Goal: Communication & Community: Answer question/provide support

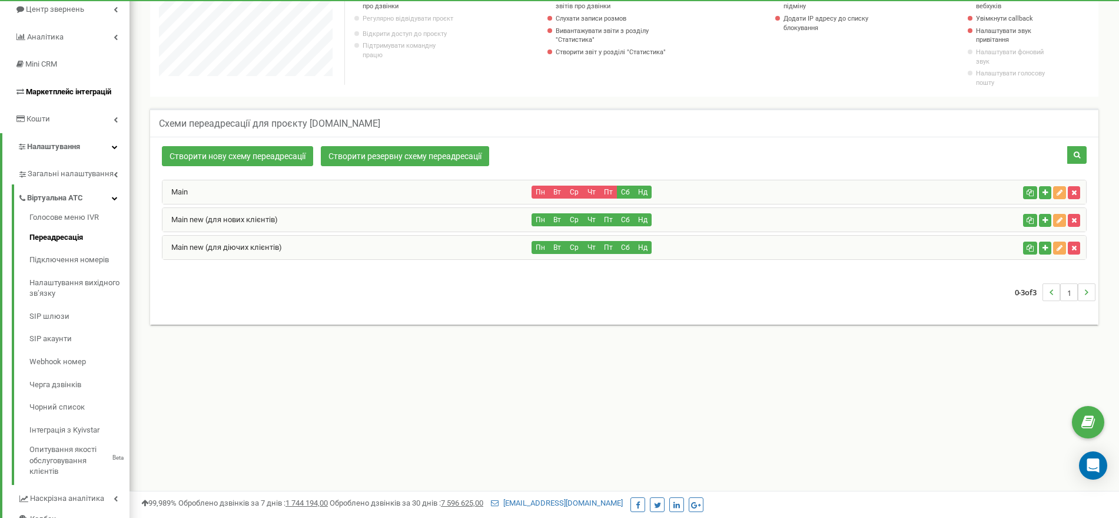
scroll to position [32, 0]
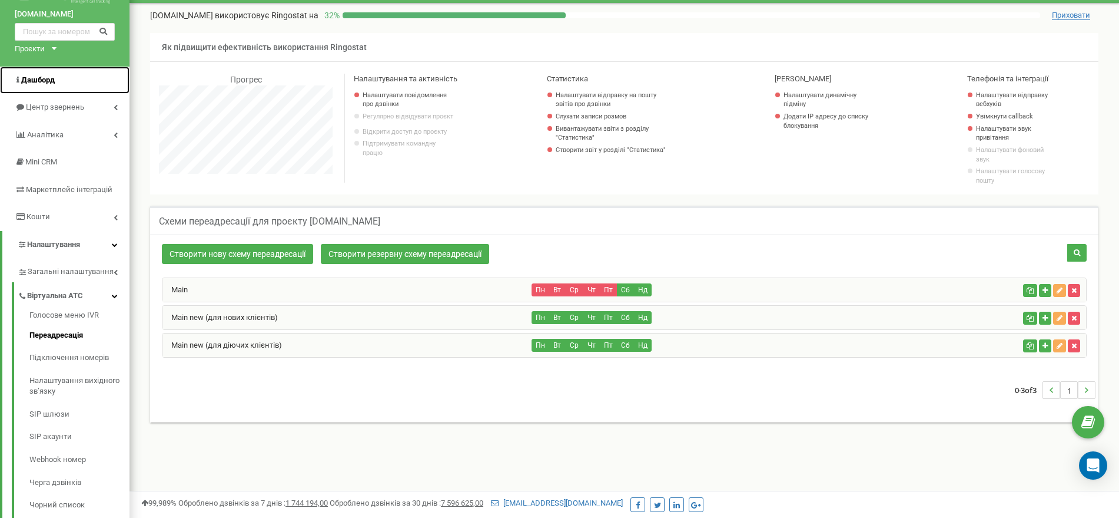
click at [79, 77] on link "Дашборд" at bounding box center [65, 81] width 130 height 28
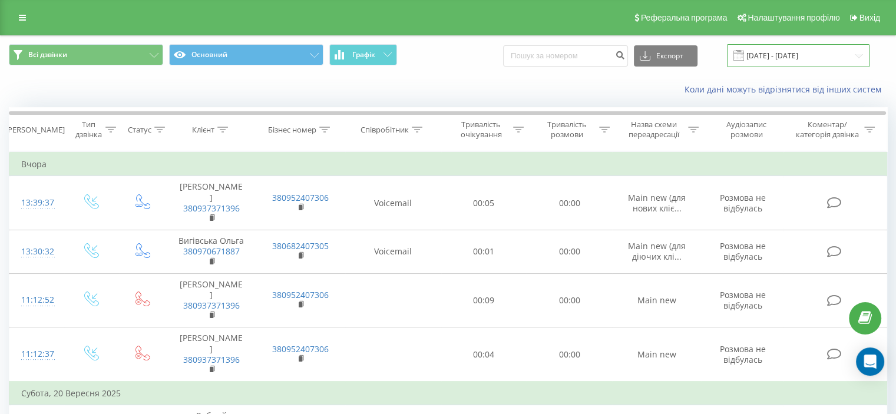
click at [858, 56] on input "21.08.2025 - 21.09.2025" at bounding box center [798, 55] width 143 height 23
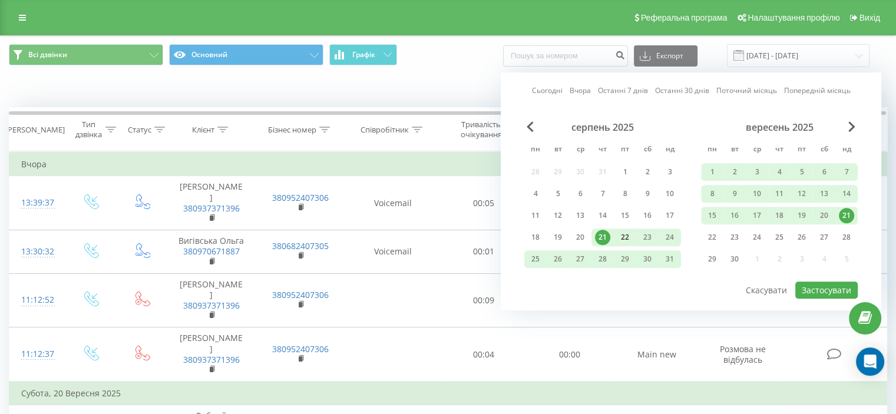
click at [620, 236] on div "22" at bounding box center [624, 237] width 15 height 15
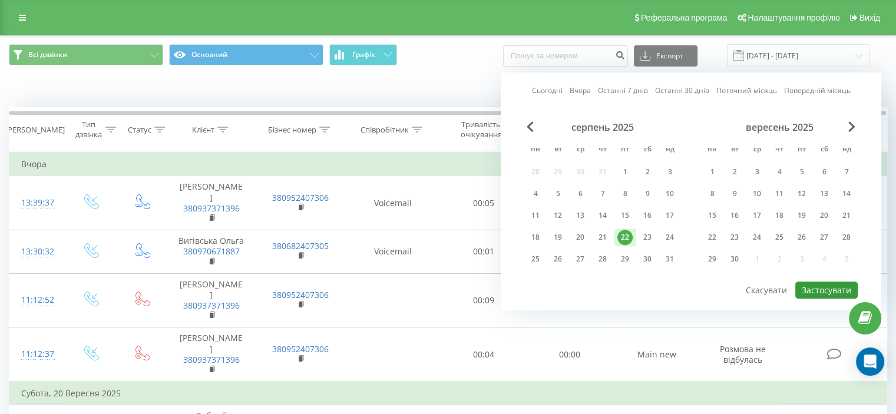
click at [816, 281] on button "Застосувати" at bounding box center [826, 289] width 62 height 17
type input "22.08.2025 - 22.08.2025"
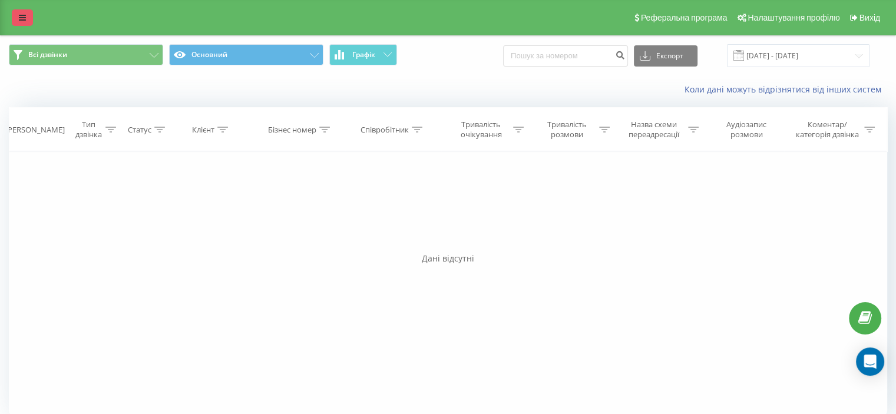
click at [20, 17] on icon at bounding box center [22, 18] width 7 height 8
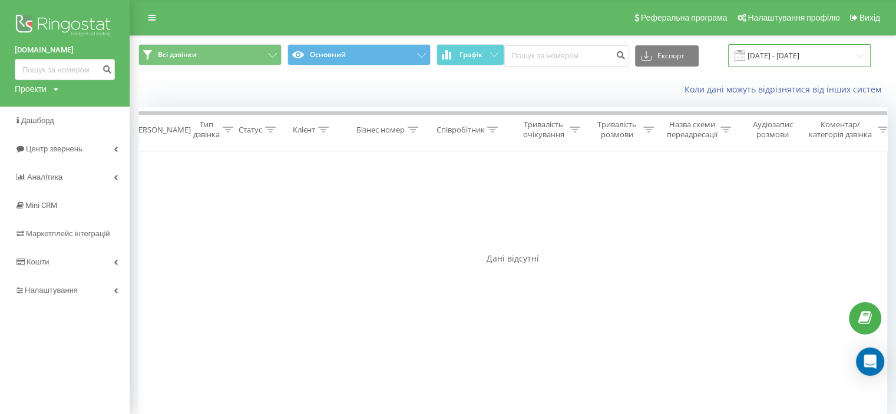
click at [813, 60] on input "22.08.2025 - 22.08.2025" at bounding box center [799, 55] width 143 height 23
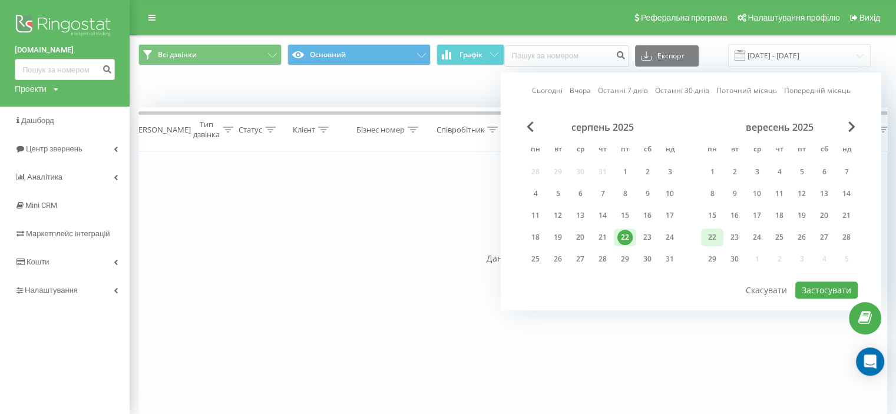
click at [711, 236] on div "22" at bounding box center [711, 237] width 15 height 15
click at [836, 292] on button "Застосувати" at bounding box center [826, 289] width 62 height 17
type input "[DATE] - [DATE]"
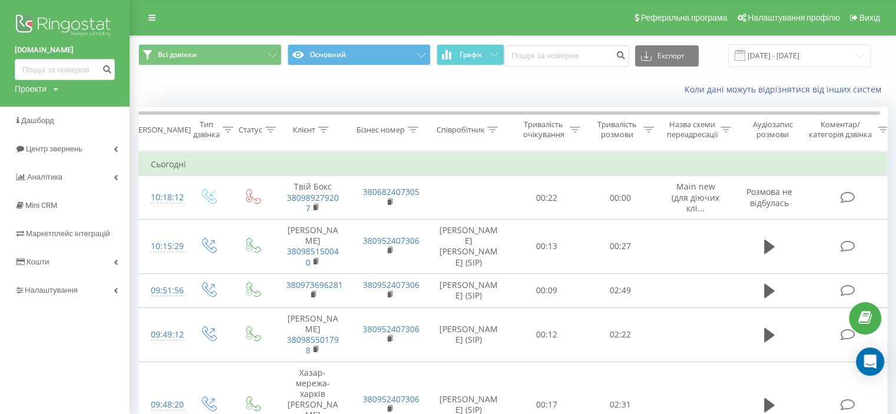
click at [222, 84] on div "Коли дані можуть відрізнятися вiд інших систем" at bounding box center [512, 89] width 765 height 28
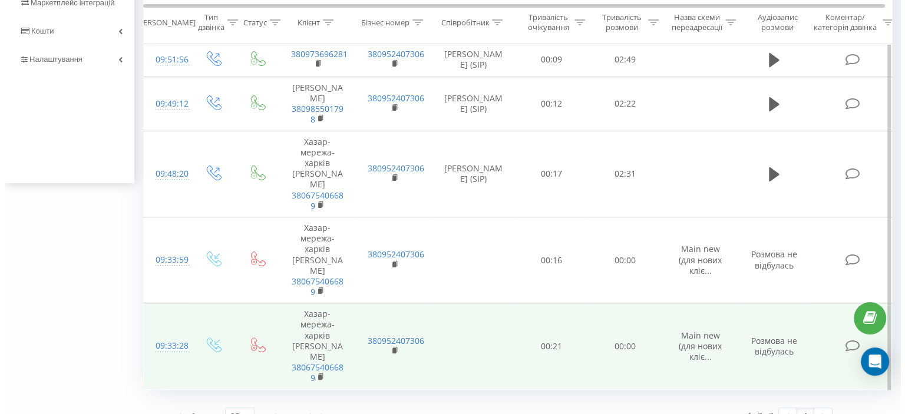
scroll to position [290, 0]
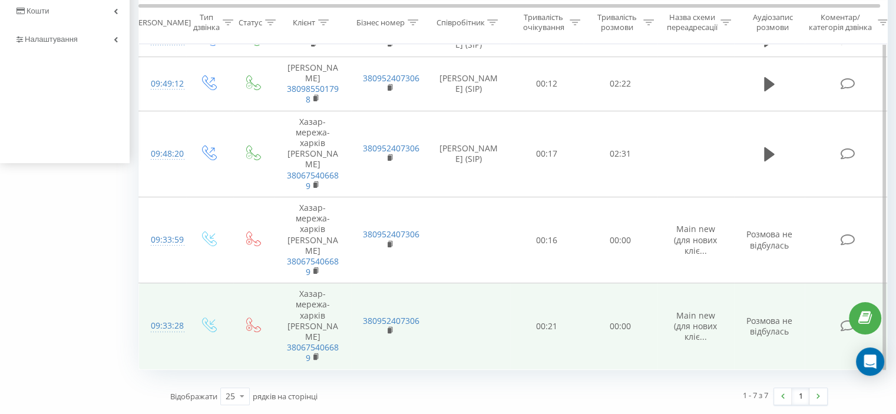
click at [841, 322] on icon at bounding box center [847, 326] width 15 height 12
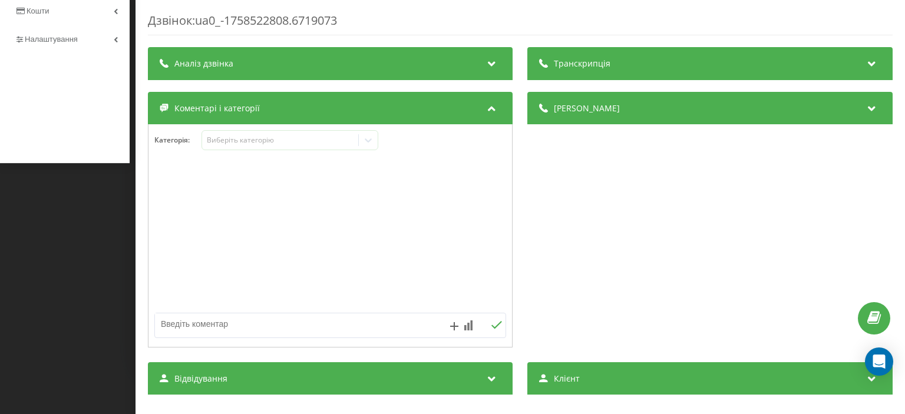
click at [269, 326] on textarea at bounding box center [295, 323] width 280 height 21
type textarea "j"
type textarea "оп"
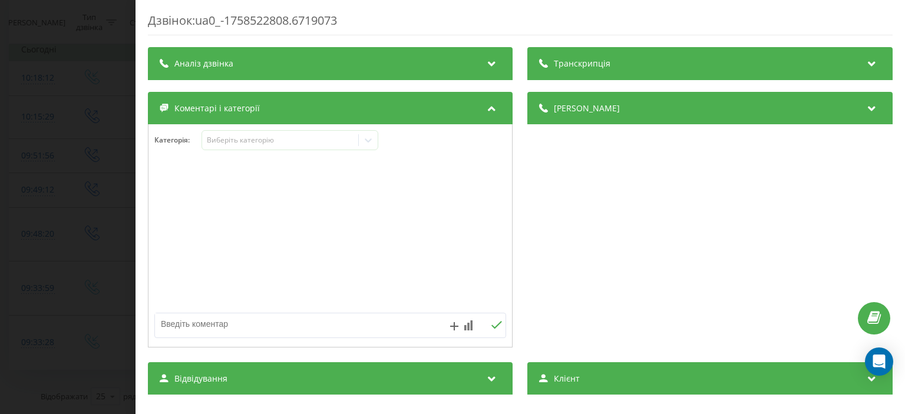
scroll to position [59, 0]
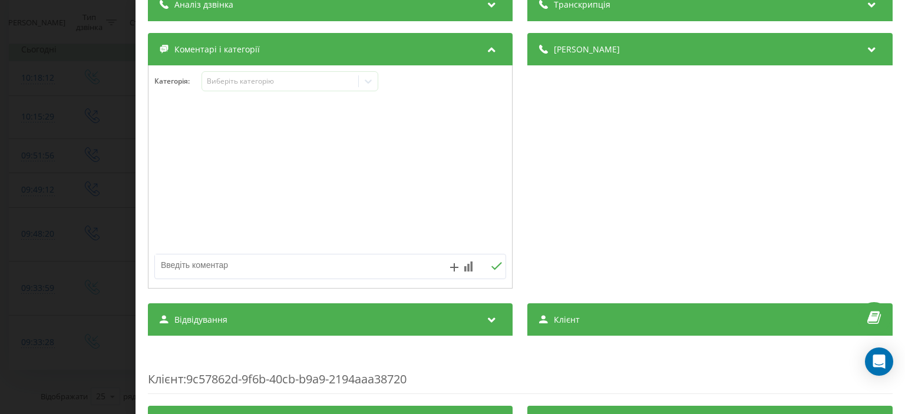
click at [271, 256] on textarea at bounding box center [295, 264] width 280 height 21
type textarea "аа"
click at [492, 269] on icon at bounding box center [497, 266] width 11 height 8
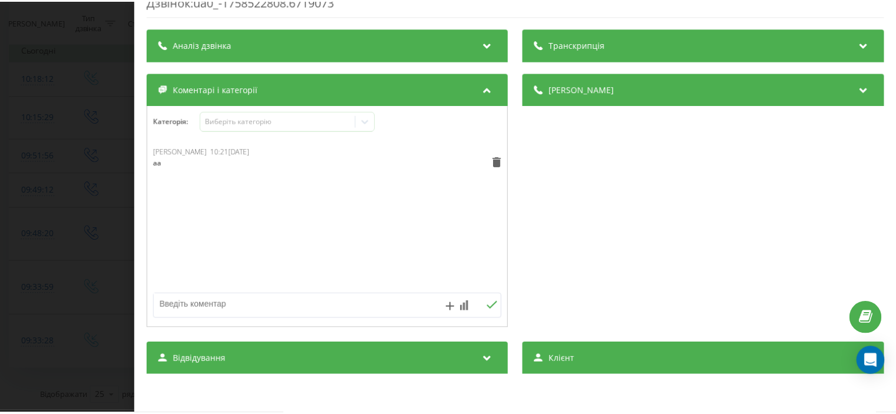
scroll to position [0, 0]
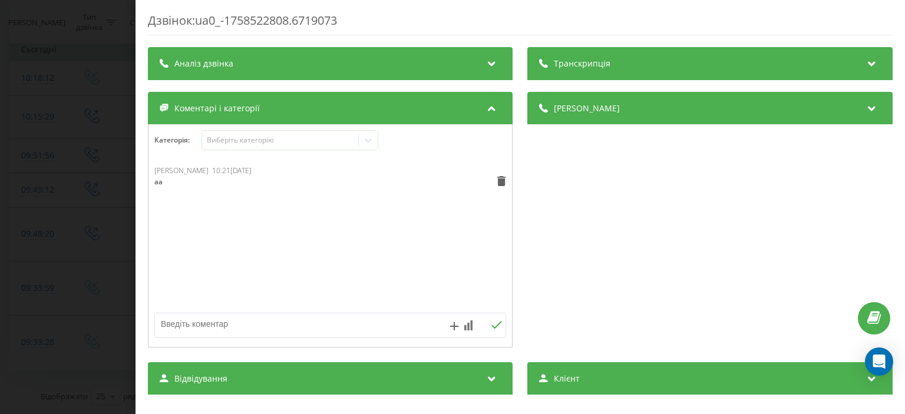
click at [16, 203] on div "Дзвінок : ua0_-1758522808.6719073 Транскрипція Для AI-аналізу майбутніх дзвінкі…" at bounding box center [452, 207] width 905 height 414
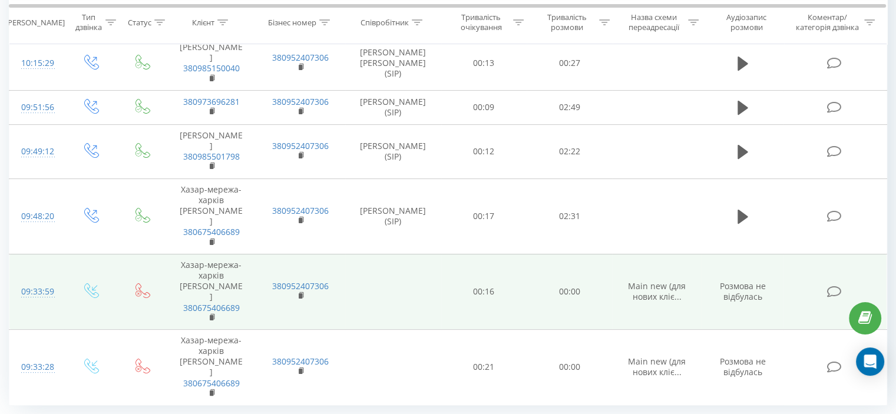
scroll to position [184, 0]
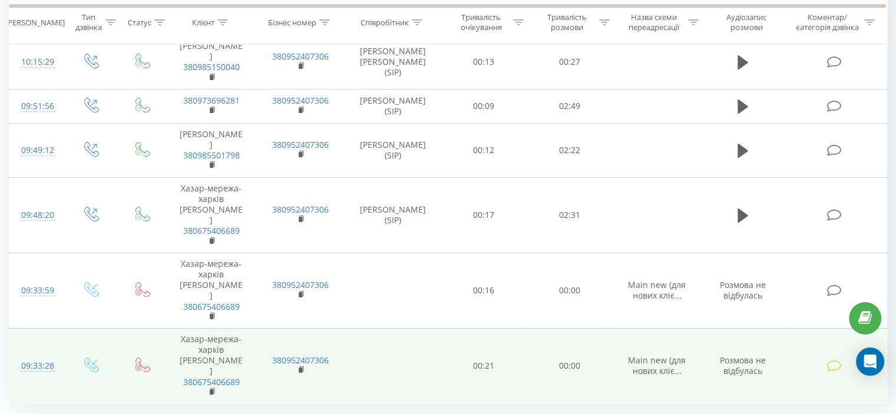
click at [834, 360] on icon at bounding box center [833, 366] width 15 height 12
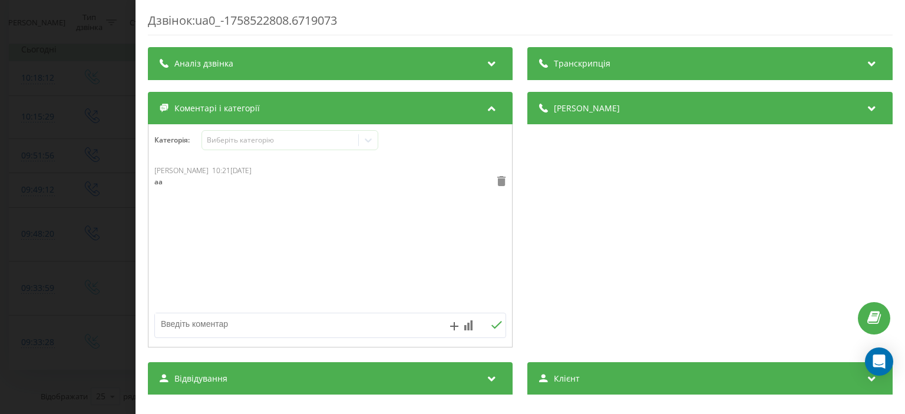
click at [498, 181] on icon at bounding box center [502, 181] width 8 height 10
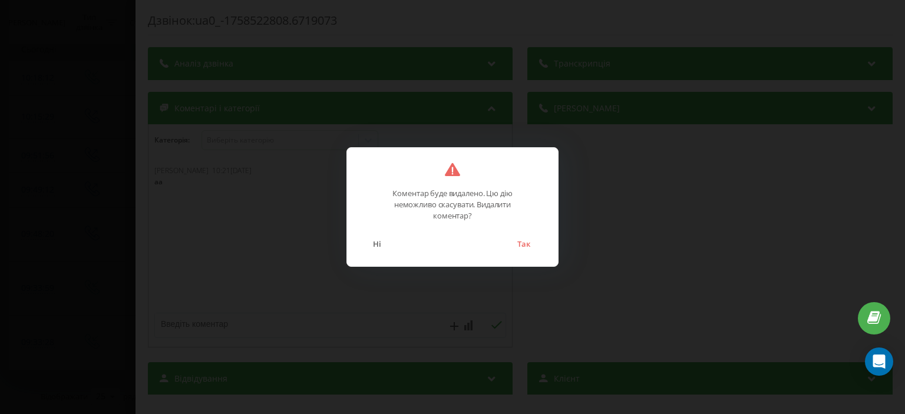
click at [519, 235] on div "Ні Так" at bounding box center [452, 236] width 187 height 30
click at [528, 244] on button "Так" at bounding box center [523, 243] width 25 height 15
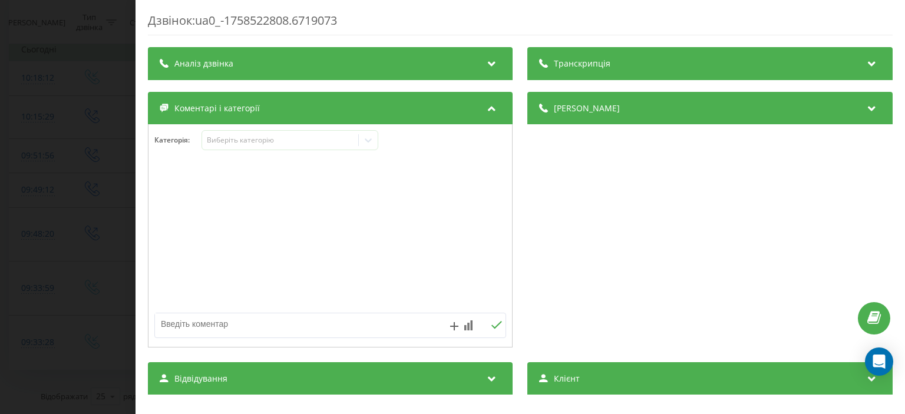
click at [106, 114] on div "Дзвінок : ua0_-1758522808.6719073 Транскрипція Для AI-аналізу майбутніх дзвінкі…" at bounding box center [452, 207] width 905 height 414
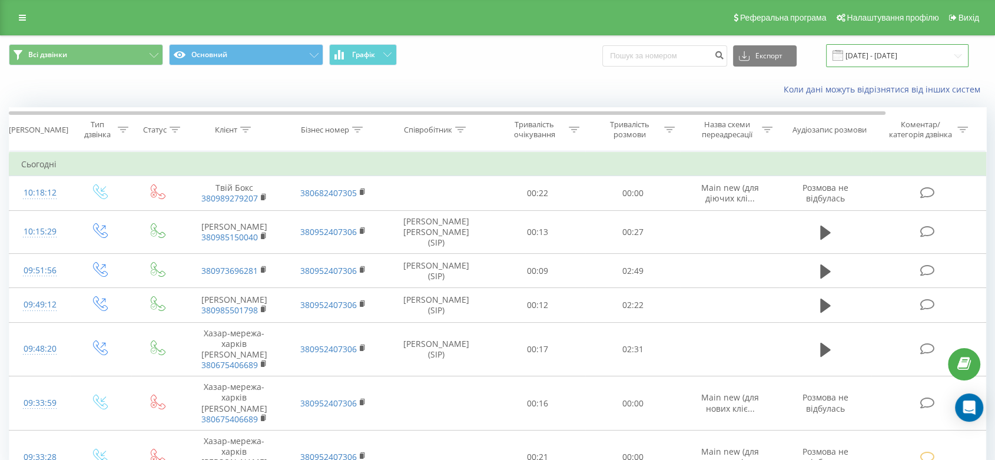
click at [893, 60] on input "22.09.2025 - 22.09.2025" at bounding box center [897, 55] width 143 height 23
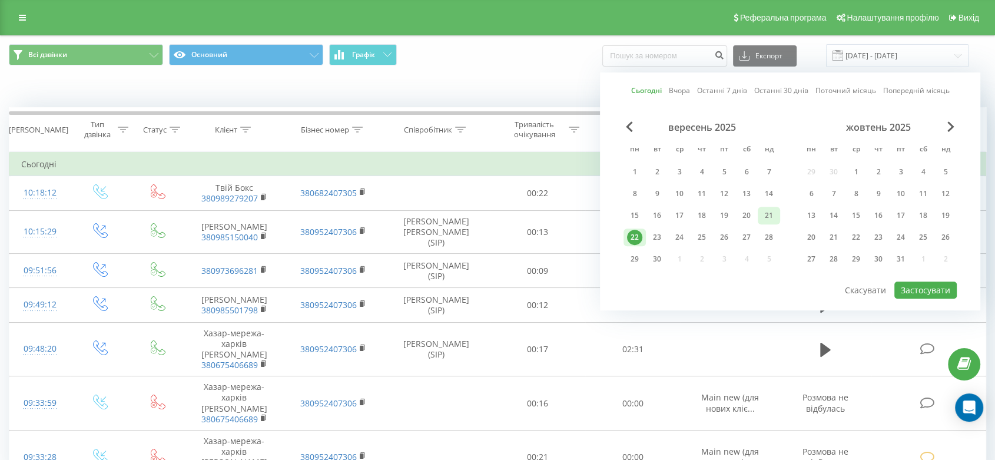
click at [779, 214] on div "21" at bounding box center [769, 216] width 22 height 18
click at [750, 210] on div "20" at bounding box center [746, 215] width 15 height 15
click at [895, 284] on button "Застосувати" at bounding box center [926, 289] width 62 height 17
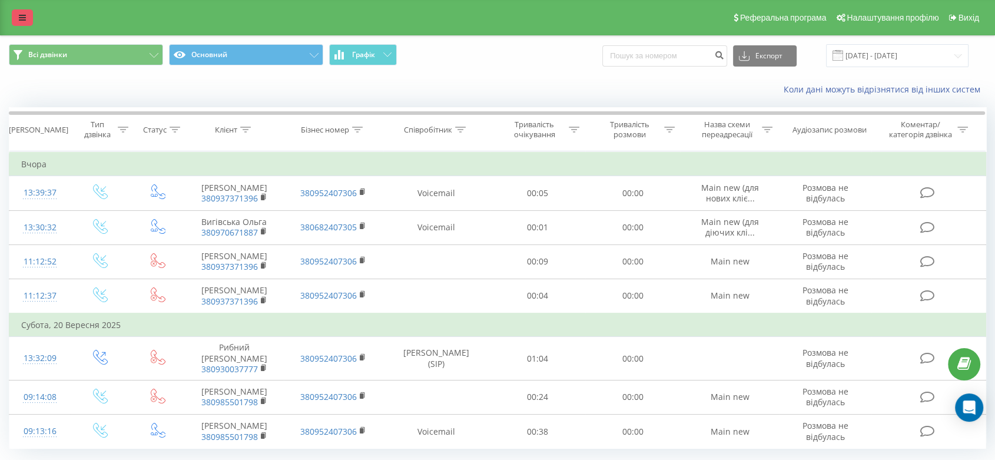
click at [21, 13] on link at bounding box center [22, 17] width 21 height 16
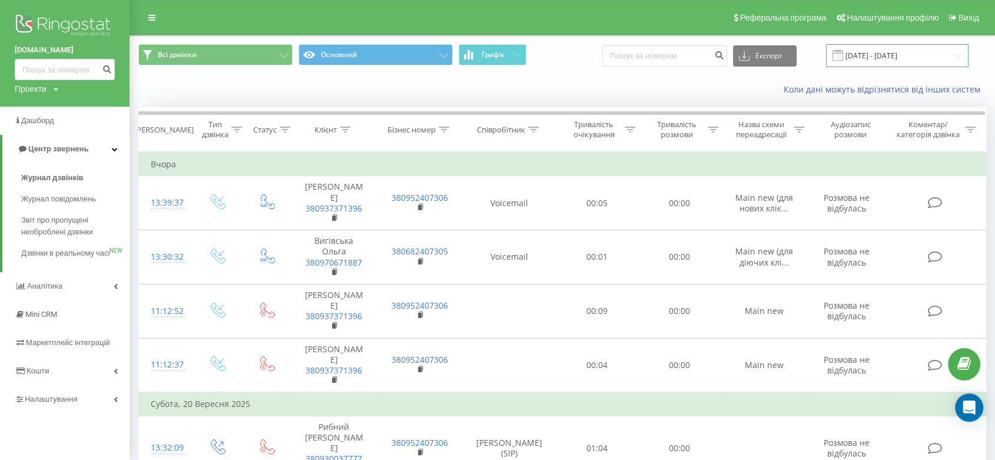
click at [883, 49] on input "20.09.2025 - 21.09.2025" at bounding box center [897, 55] width 143 height 23
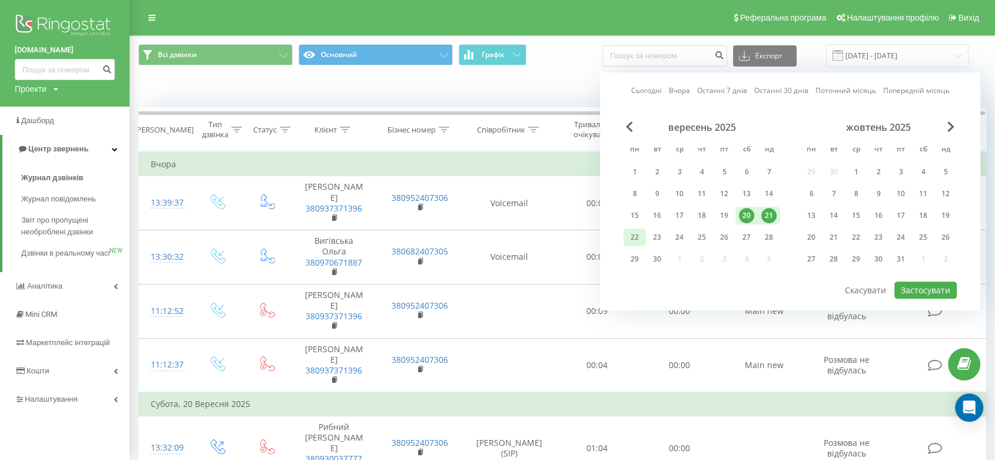
click at [641, 235] on div "22" at bounding box center [634, 237] width 15 height 15
click at [749, 211] on div "20" at bounding box center [746, 215] width 15 height 15
click at [895, 286] on button "Застосувати" at bounding box center [926, 289] width 62 height 17
type input "20.09.2025 - 22.09.2025"
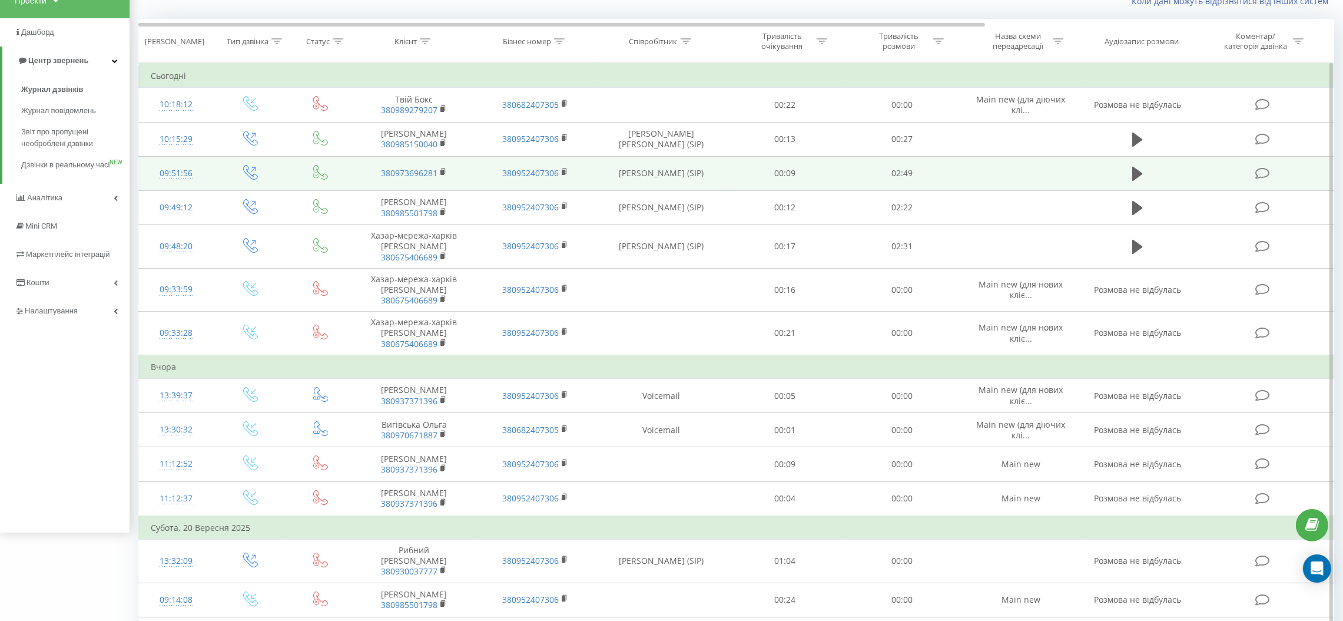
scroll to position [177, 0]
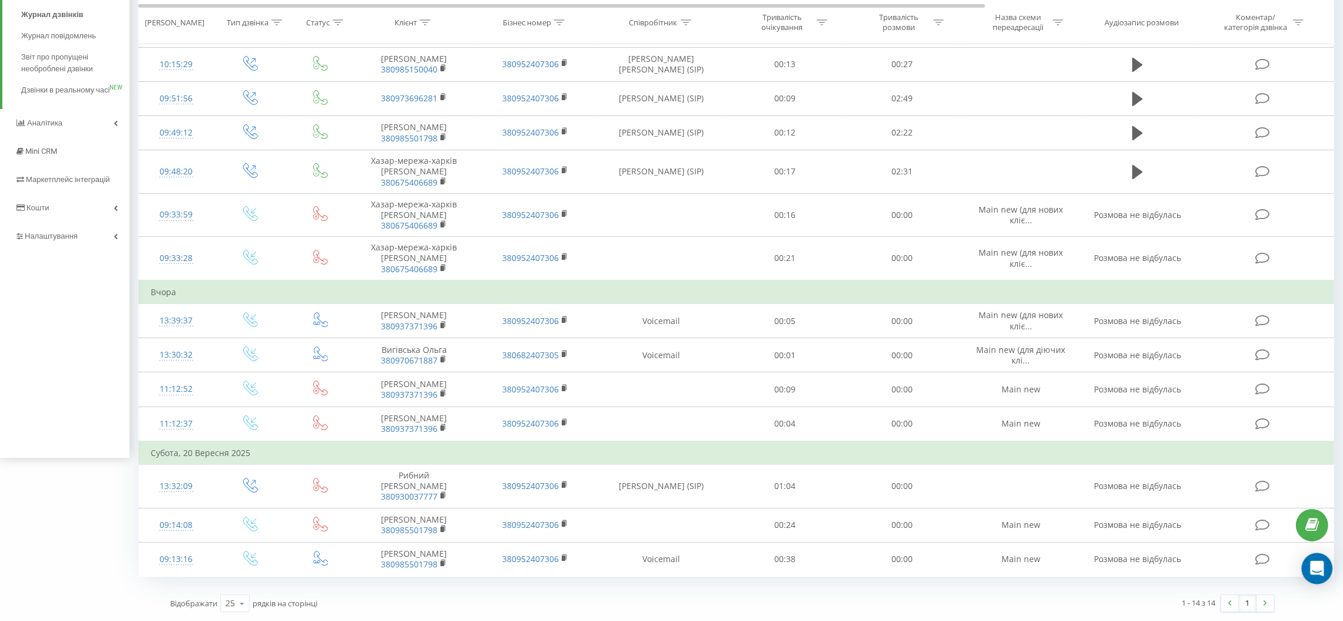
click at [895, 413] on icon "Open Intercom Messenger" at bounding box center [1317, 568] width 14 height 15
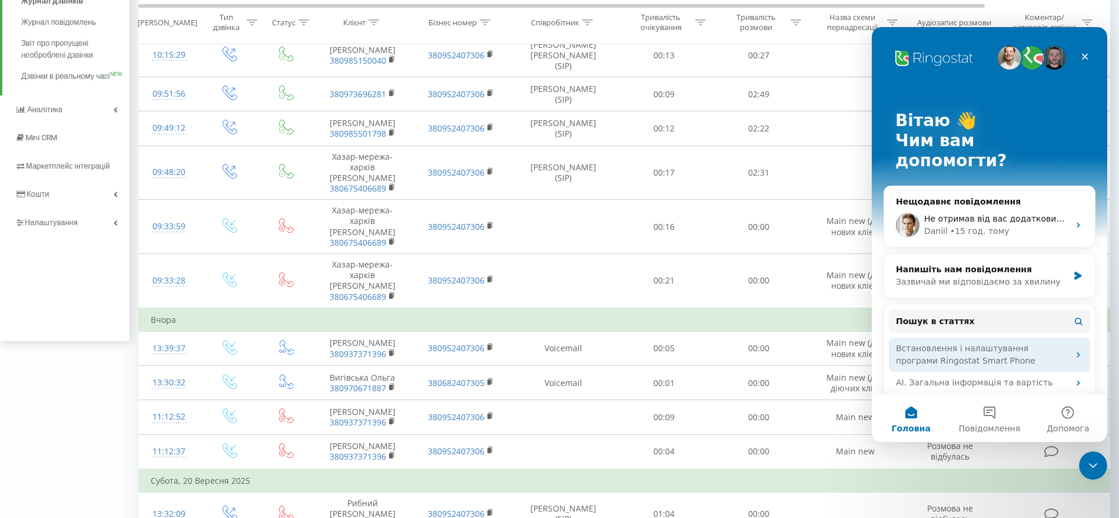
scroll to position [0, 0]
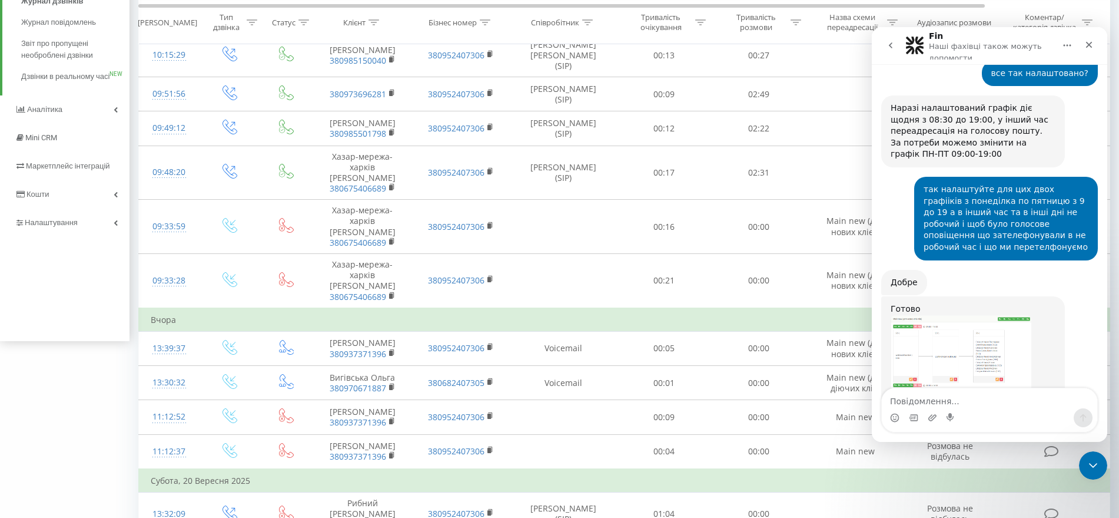
scroll to position [20013, 0]
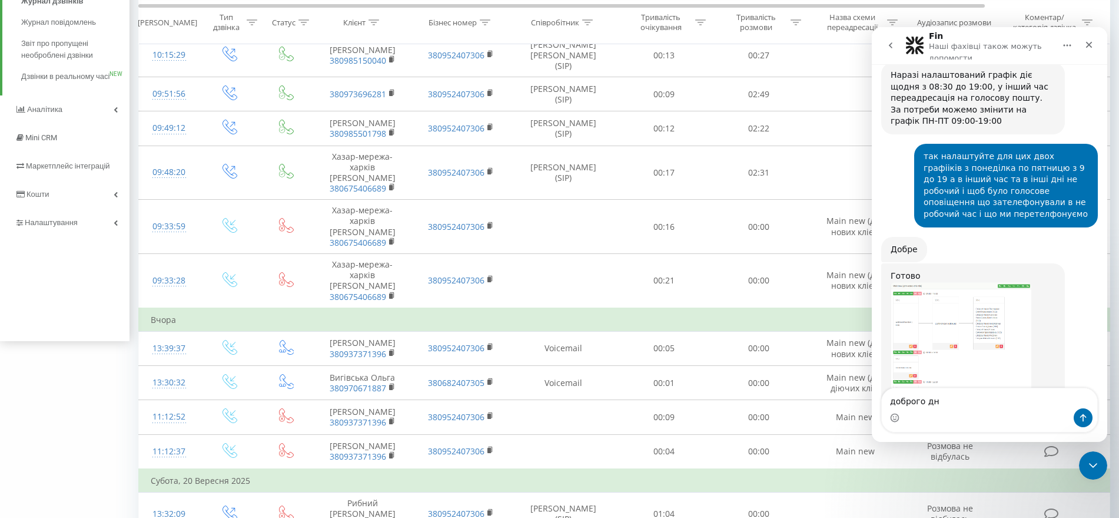
type textarea "доброго дня"
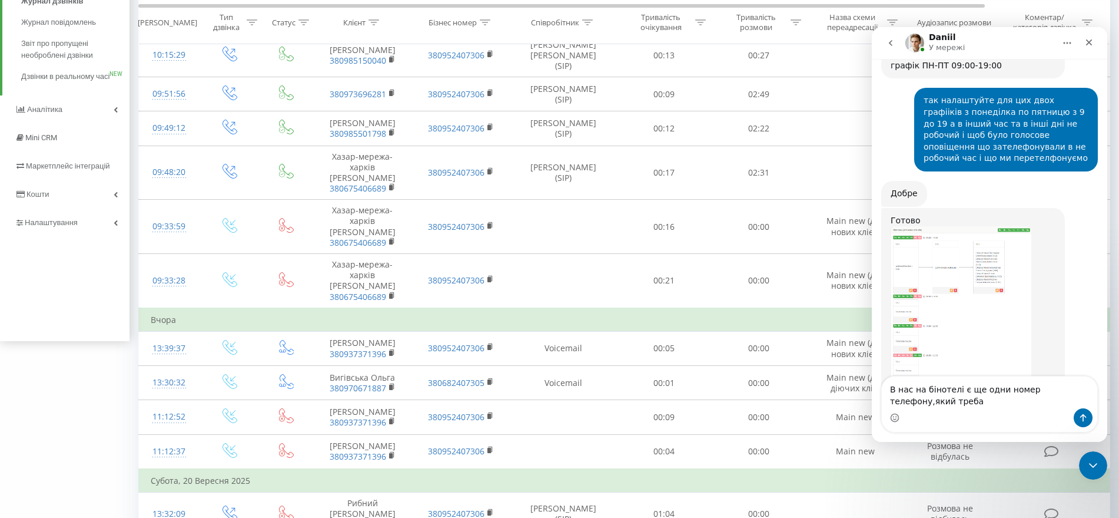
scroll to position [20071, 0]
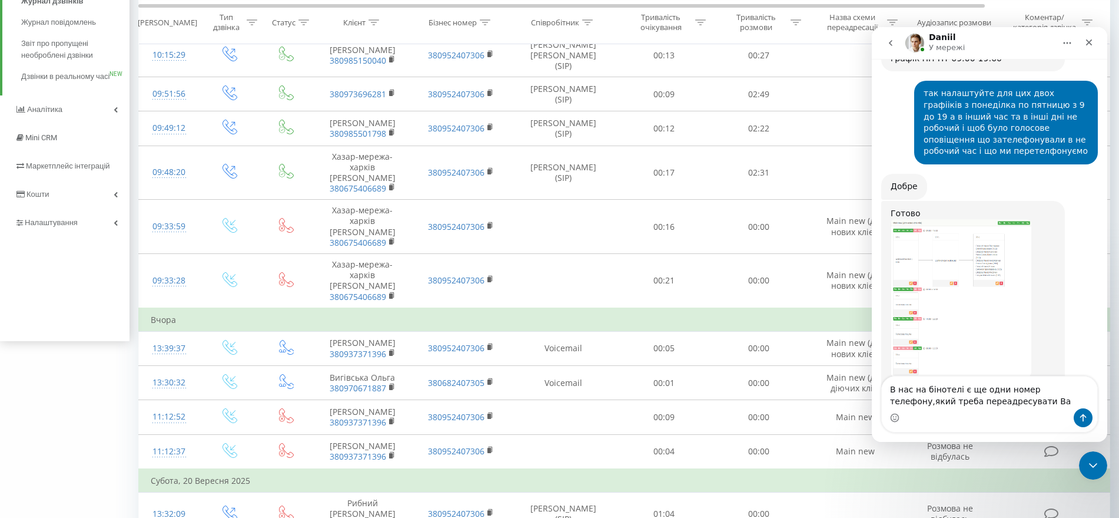
type textarea "В нас на бінотелі є ще одни номер телефону,який треба переадресувати Вам"
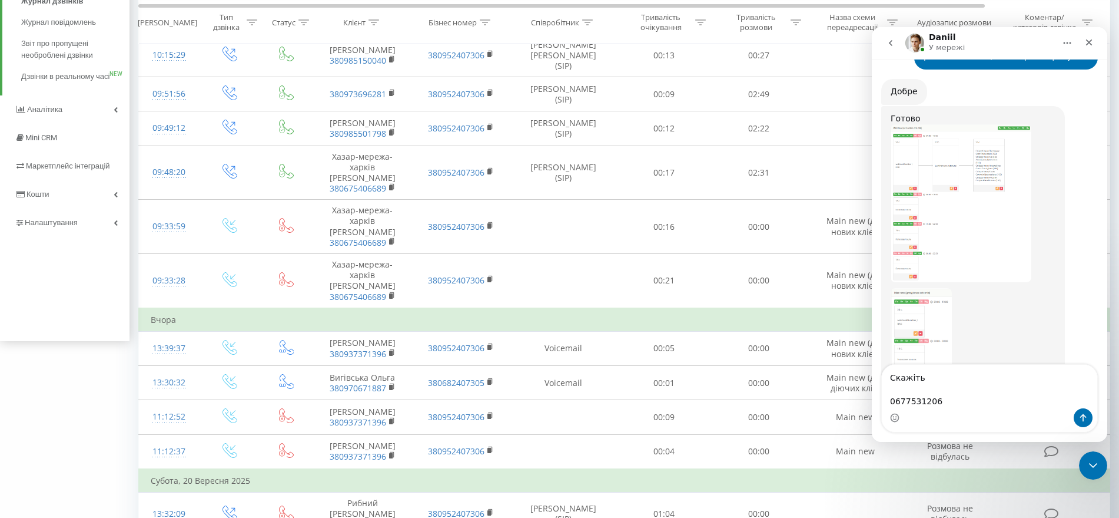
scroll to position [20166, 0]
drag, startPoint x: 914, startPoint y: 386, endPoint x: 1718, endPoint y: 402, distance: 804.6
click at [872, 376] on html "Daniil У мережі Ringostat щодня допомагає бізнесу ефективніше керувати рекламни…" at bounding box center [990, 234] width 236 height 415
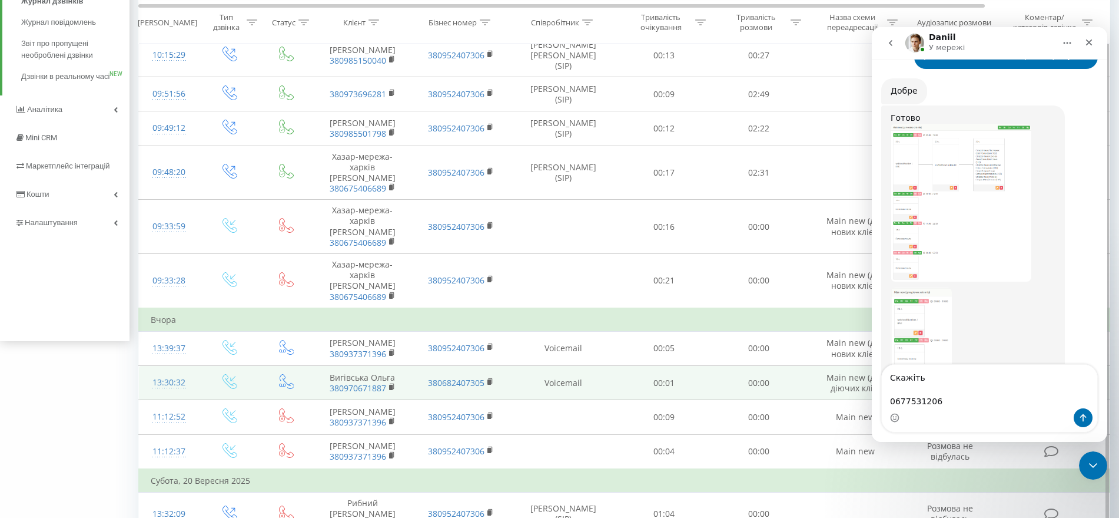
type textarea "0677531206"
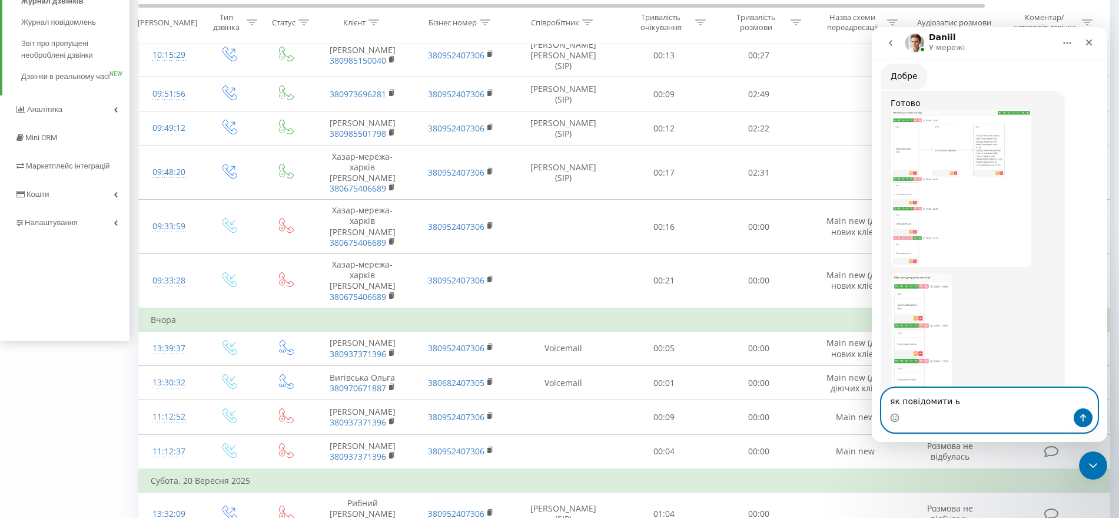
scroll to position [20135, 0]
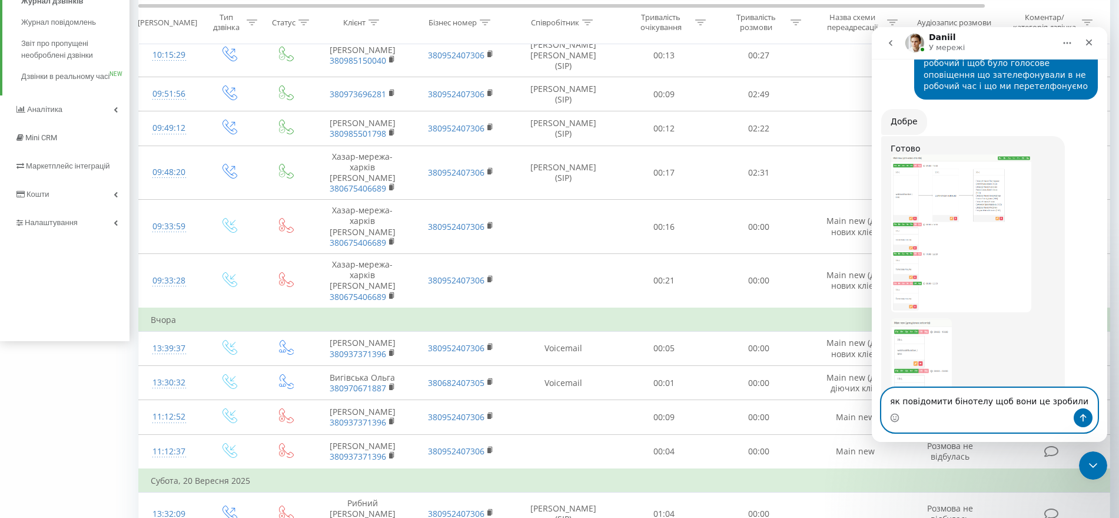
type textarea "як повідомити бінотелу щоб вони це зробили ?"
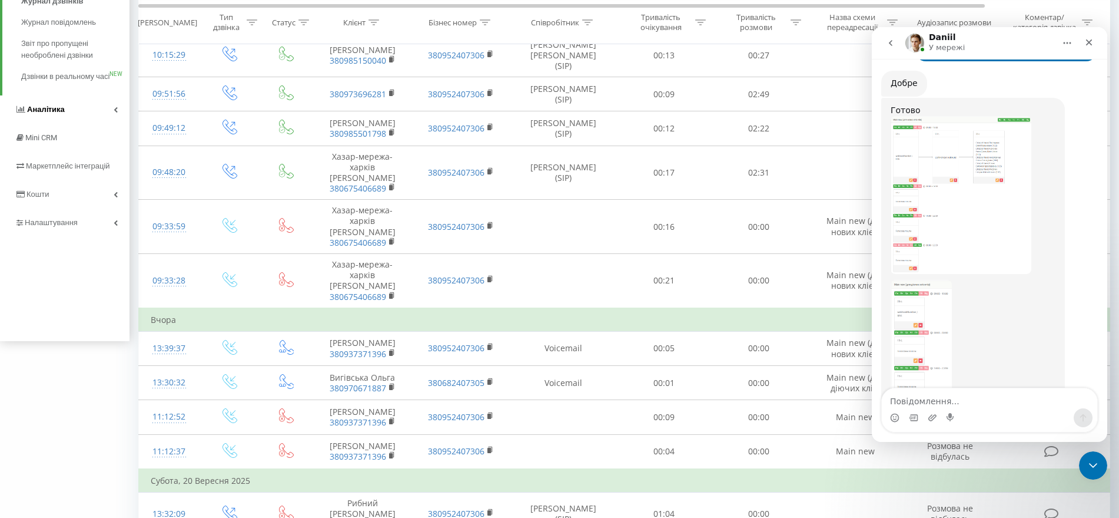
scroll to position [20254, 0]
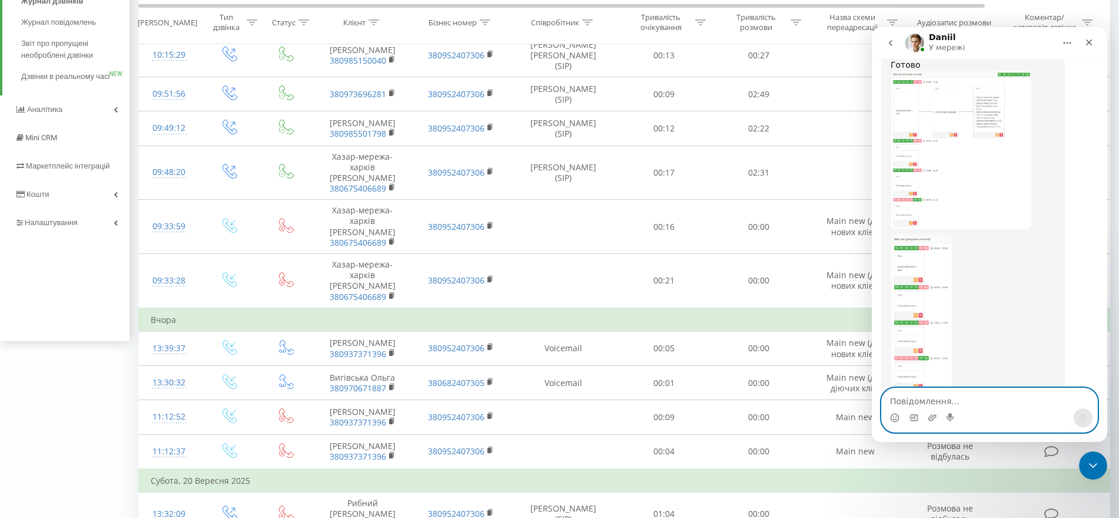
click at [895, 396] on textarea "Повідомлення..." at bounding box center [990, 398] width 216 height 20
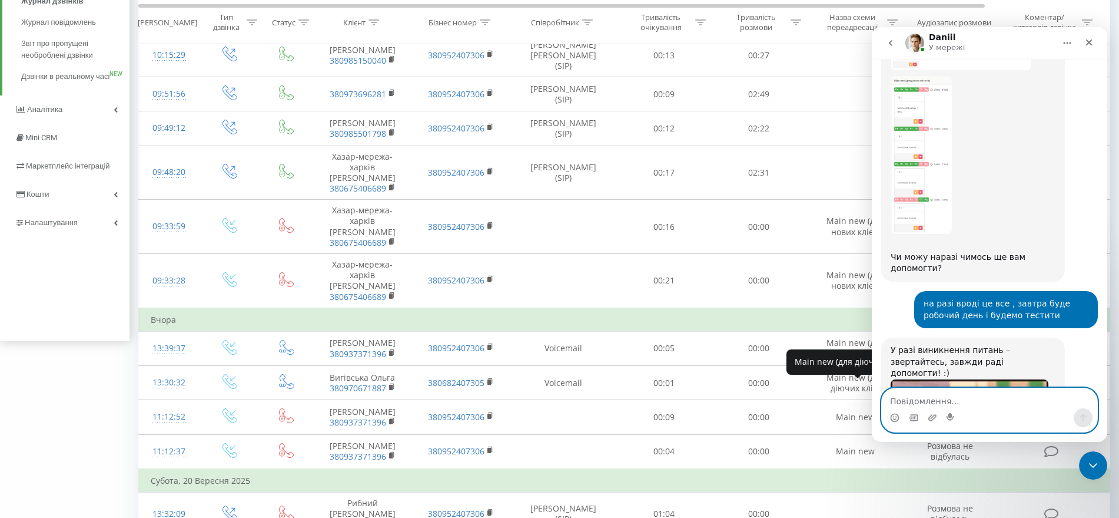
scroll to position [20495, 0]
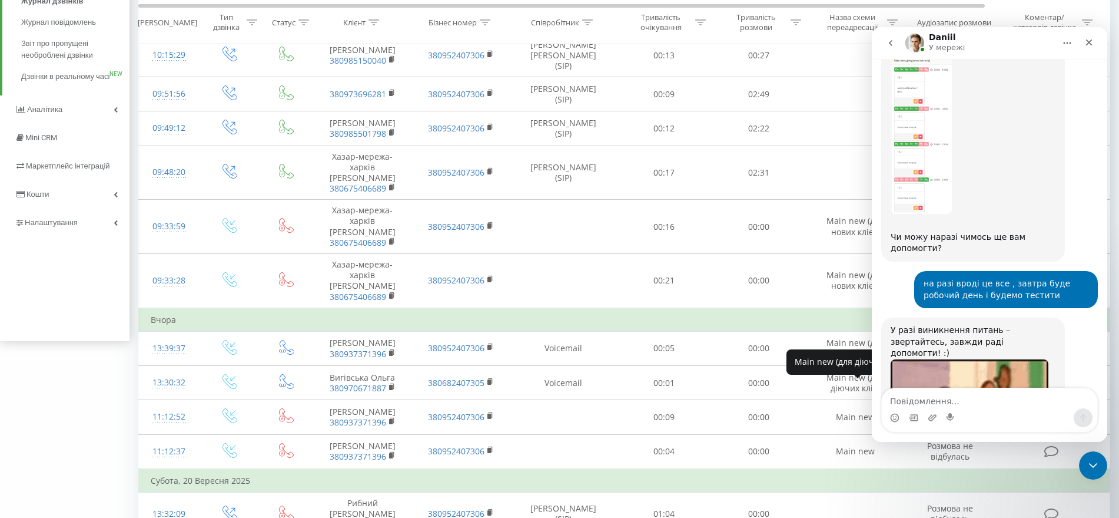
click at [22, 389] on div "Всі дзвінки Основний Графік Експорт .csv .xls .xlsx 20.09.2025 - 22.09.2025 Кол…" at bounding box center [559, 254] width 1119 height 790
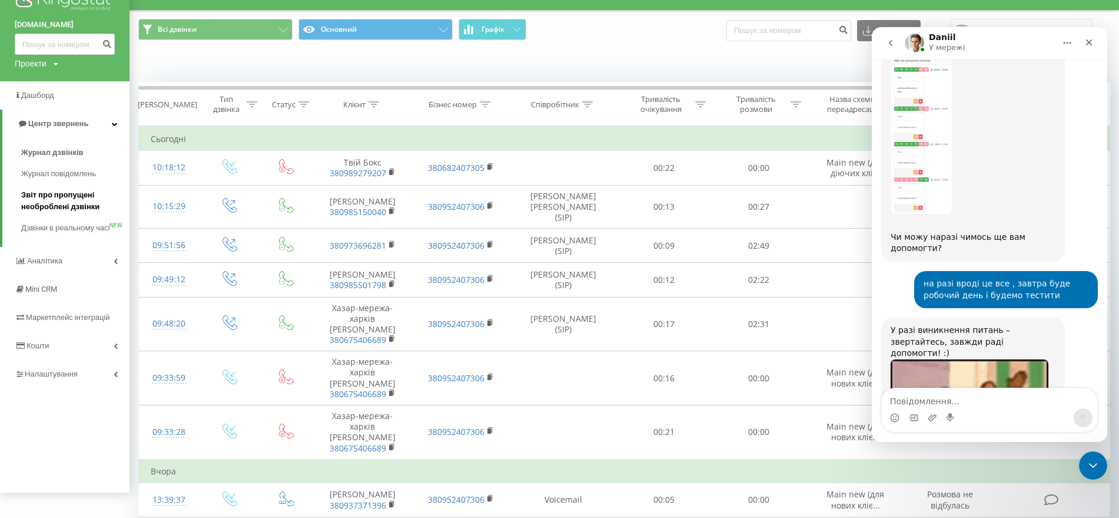
scroll to position [0, 0]
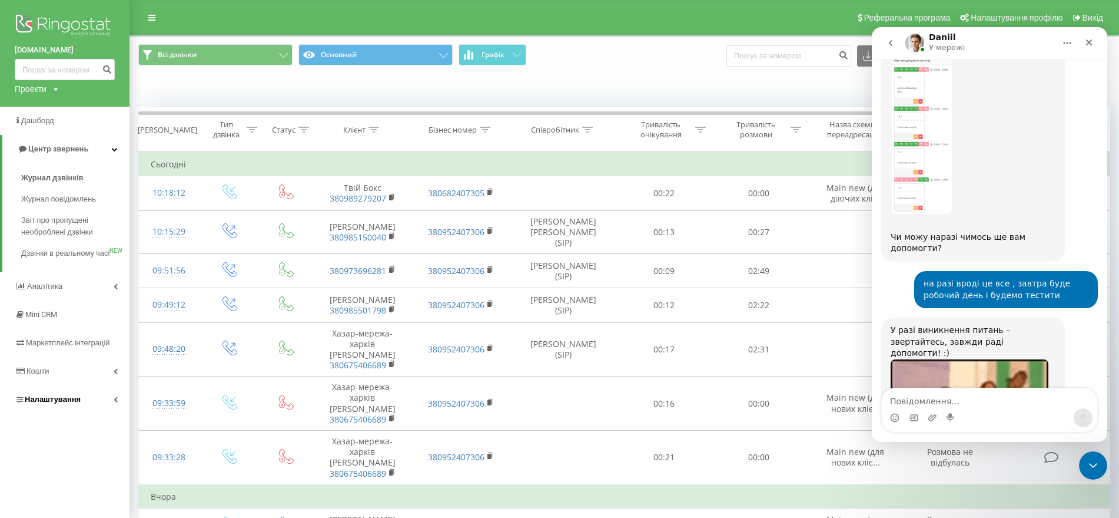
click at [75, 403] on span "Налаштування" at bounding box center [53, 399] width 56 height 9
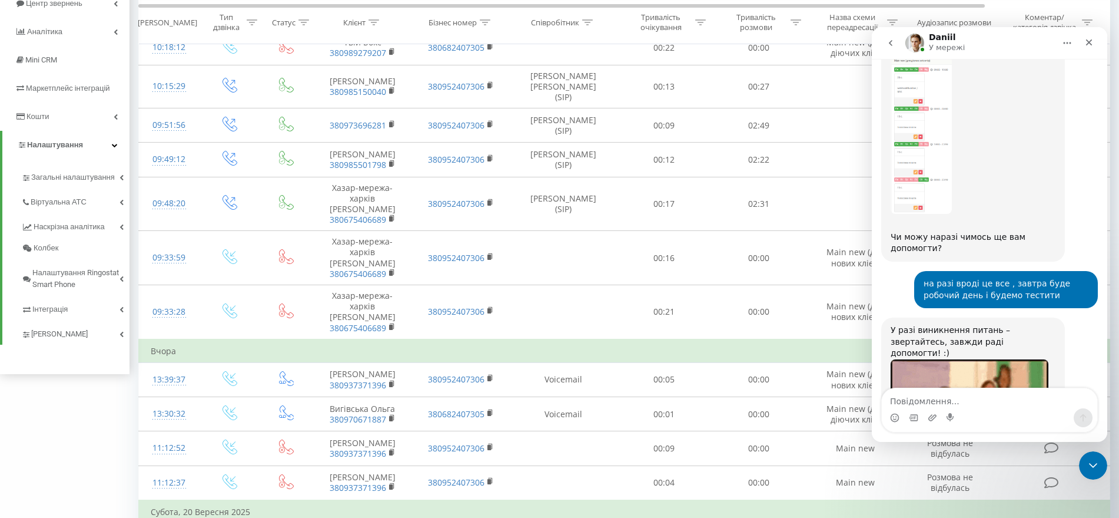
scroll to position [147, 0]
click at [91, 178] on span "Загальні налаштування" at bounding box center [75, 182] width 88 height 24
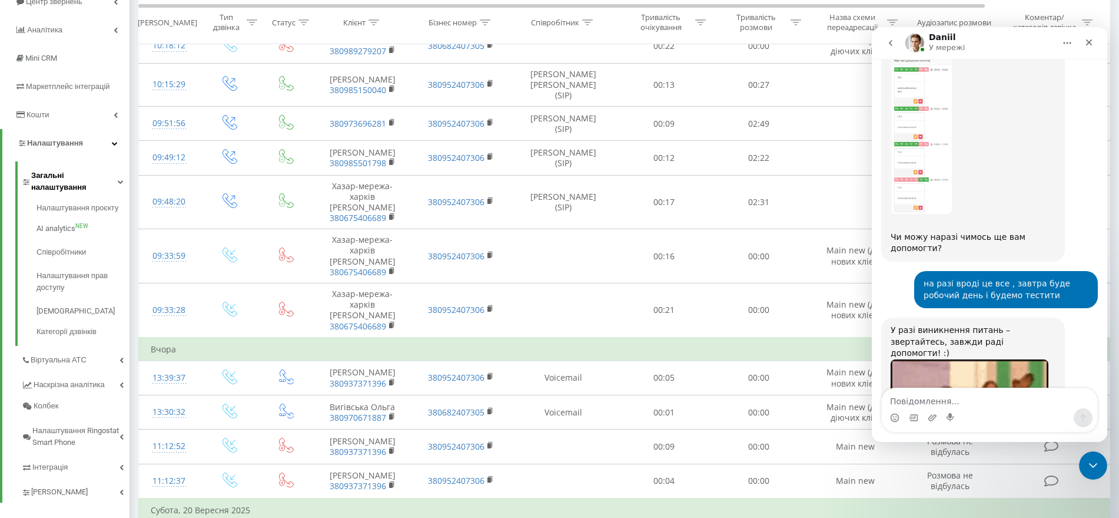
click at [87, 178] on span "Загальні налаштування" at bounding box center [74, 182] width 87 height 24
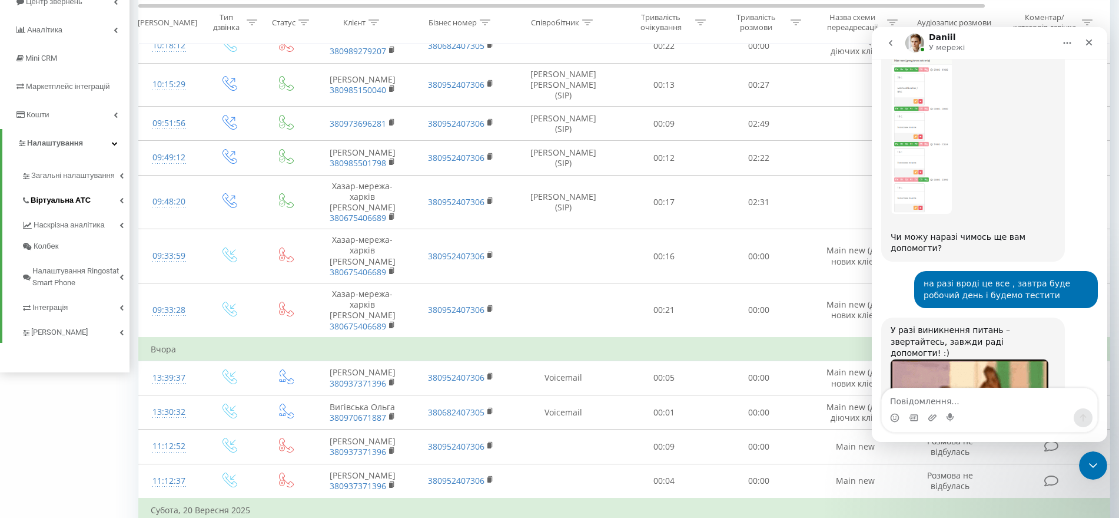
click at [84, 207] on link "Віртуальна АТС" at bounding box center [75, 198] width 108 height 25
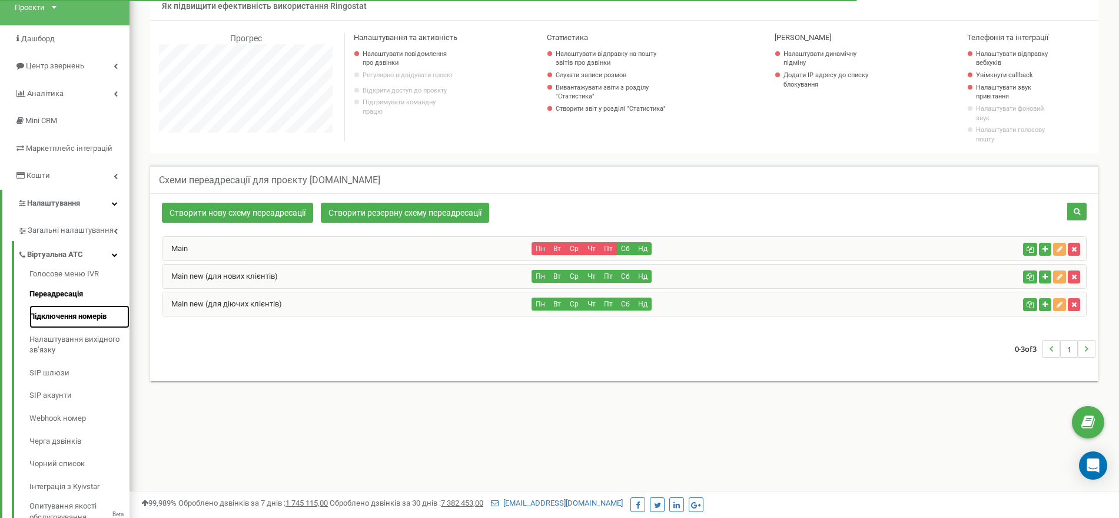
click at [90, 324] on link "Підключення номерів" at bounding box center [79, 316] width 100 height 23
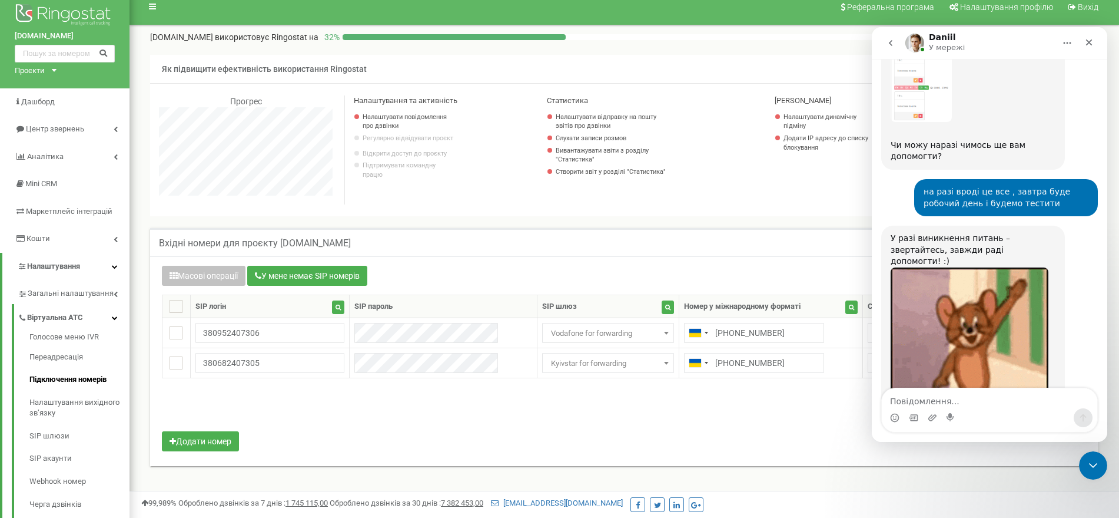
scroll to position [12, 0]
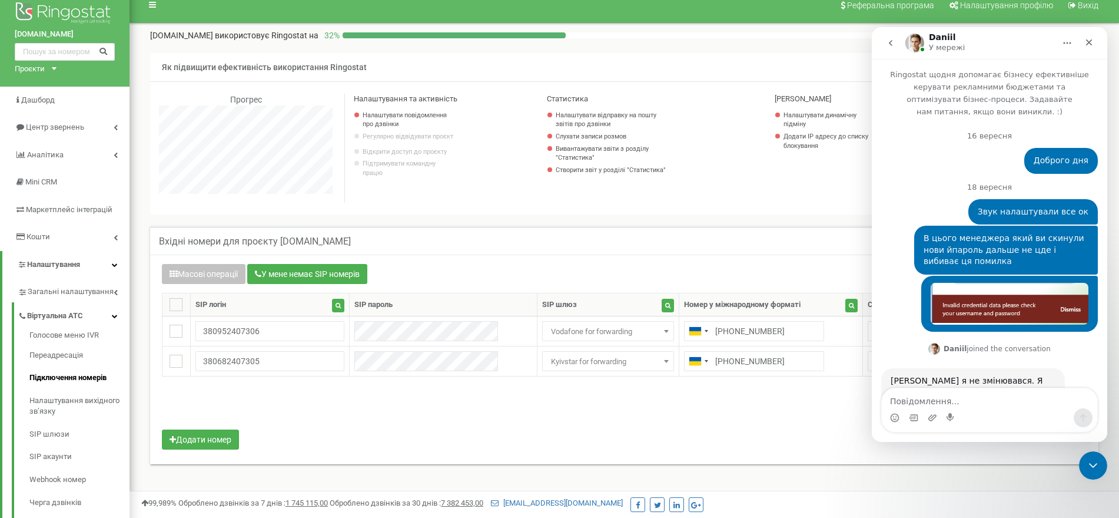
scroll to position [18575, 0]
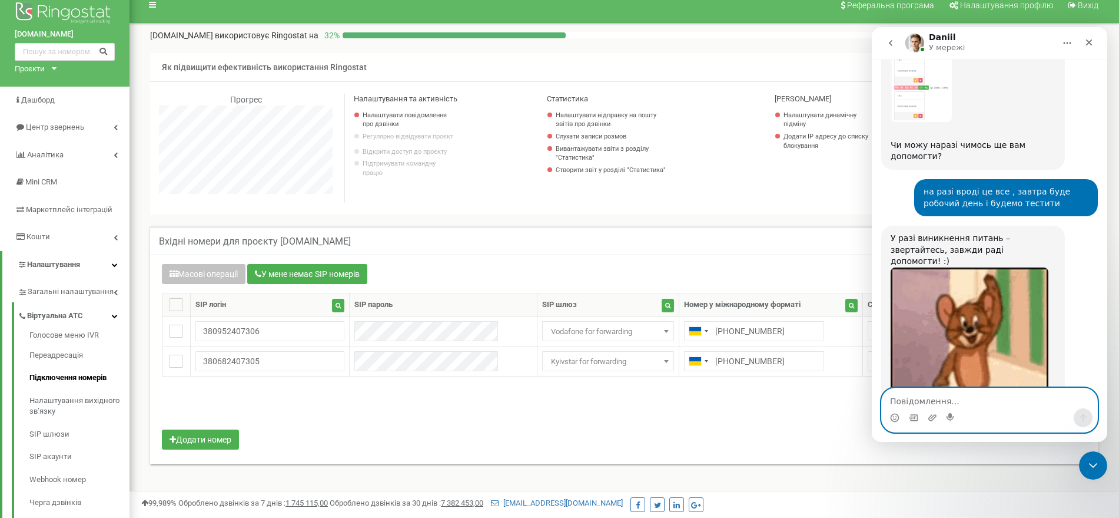
click at [933, 399] on textarea "Повідомлення..." at bounding box center [990, 398] width 216 height 20
type textarea "l"
type textarea "для діючих"
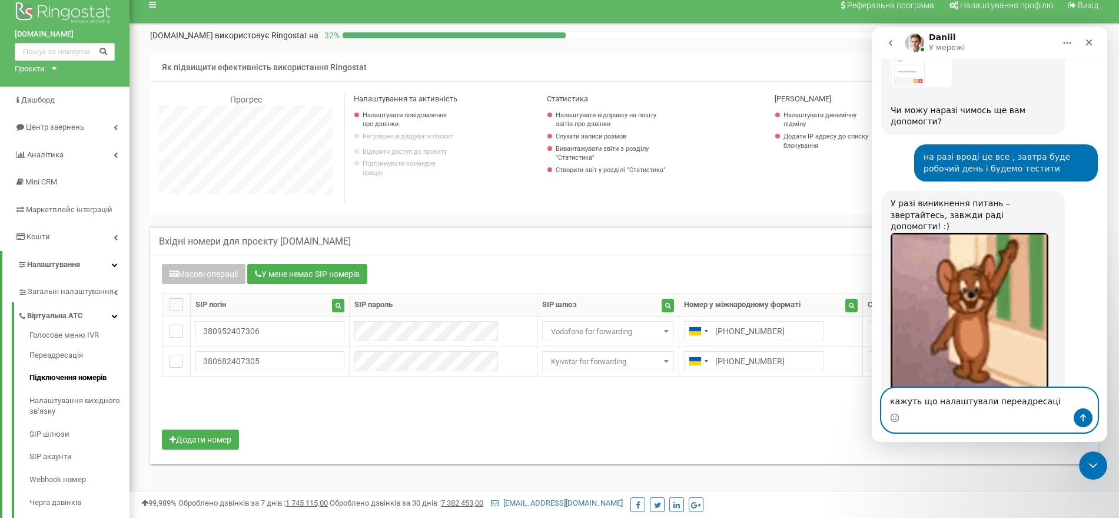
type textarea "кажуть що налаштували переадресацію"
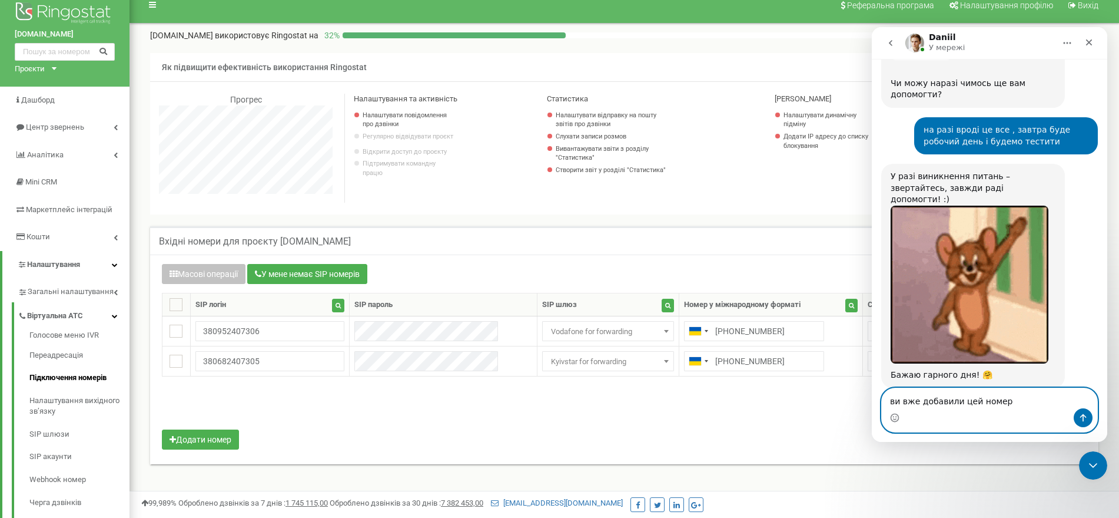
type textarea "ви вже добавили цей номер ?"
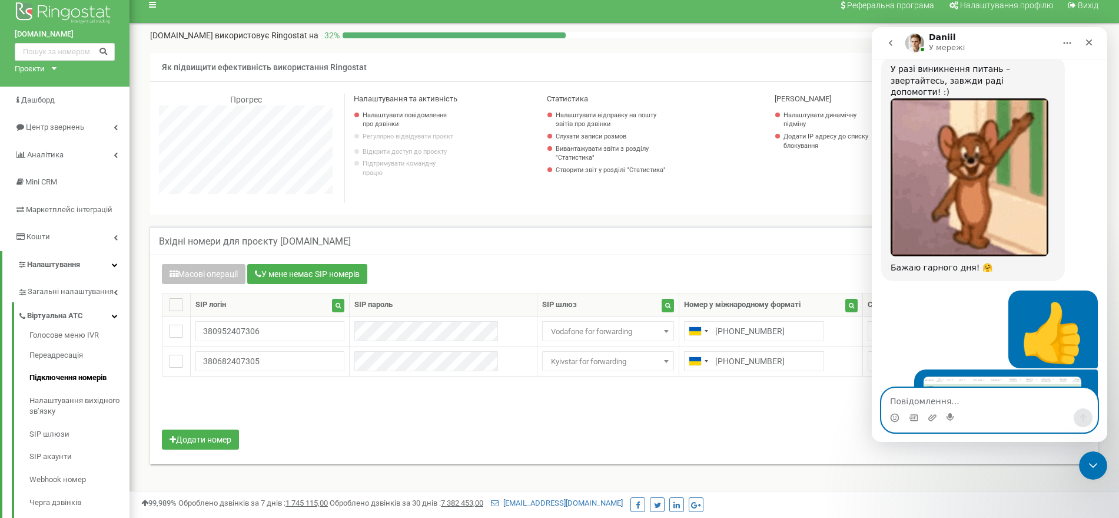
scroll to position [18790, 0]
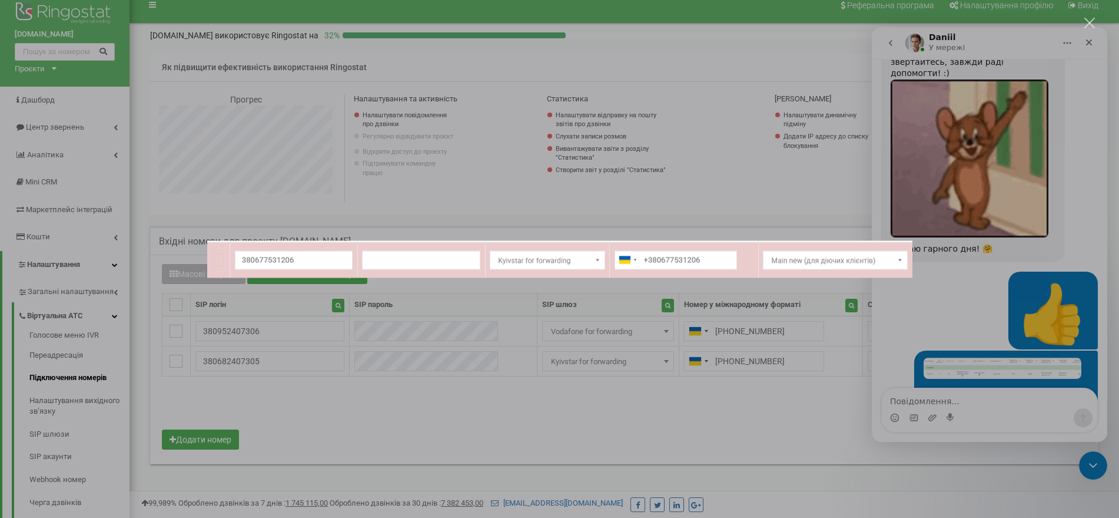
click at [700, 415] on div "Месенджер Intercom" at bounding box center [559, 259] width 1119 height 518
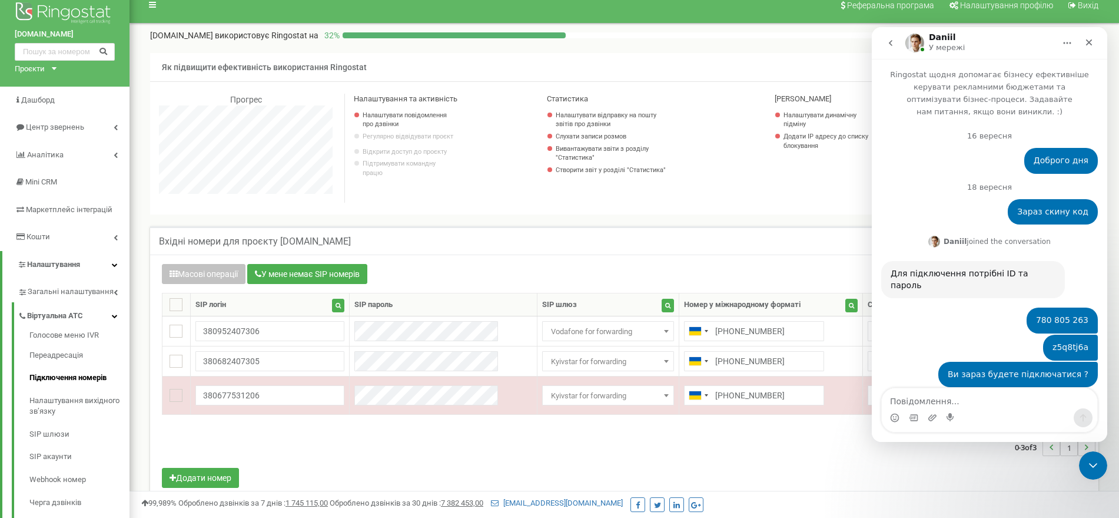
scroll to position [18421, 0]
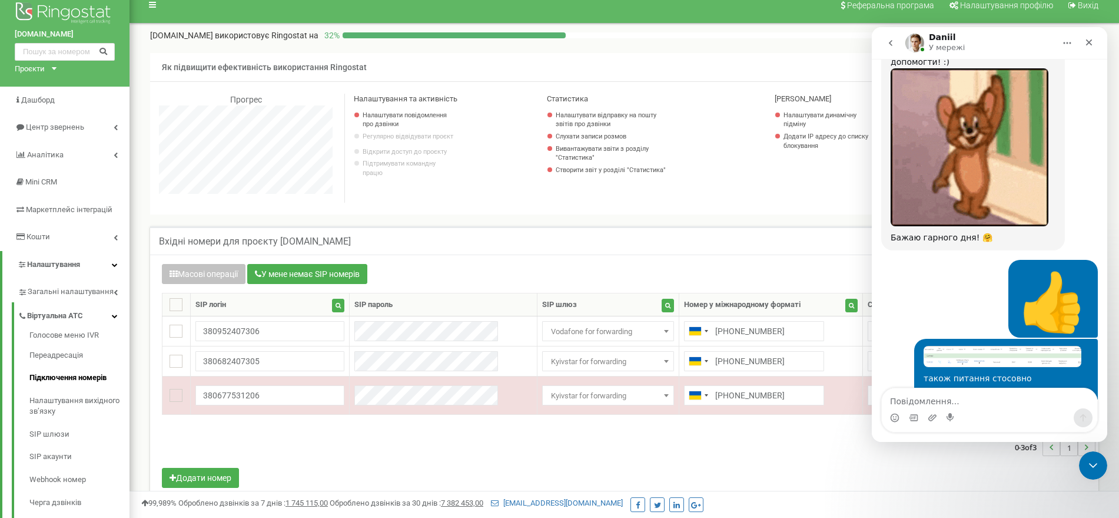
click at [684, 457] on div "0-3 of 3 1" at bounding box center [624, 446] width 943 height 41
click at [1088, 43] on icon "Закрити" at bounding box center [1090, 42] width 6 height 6
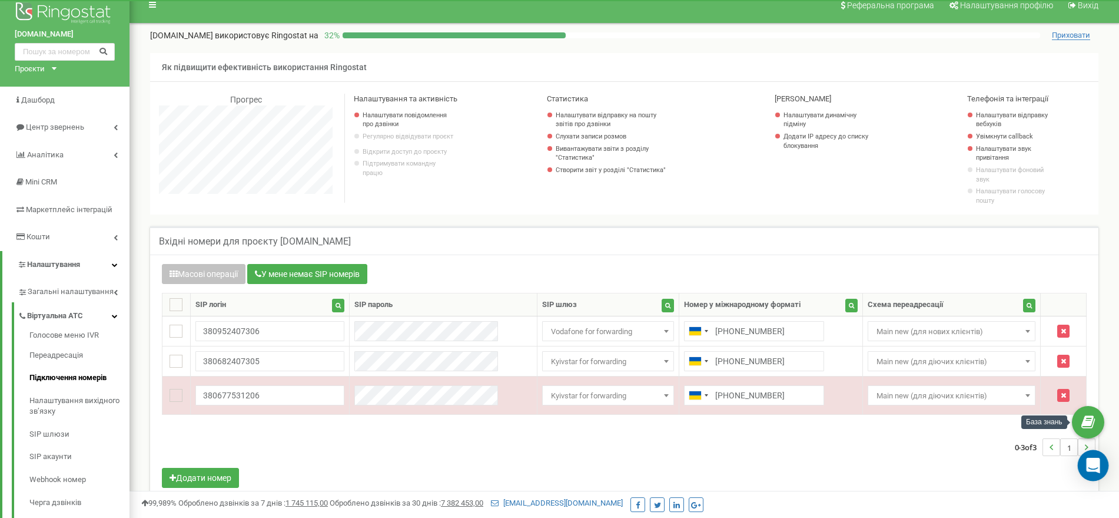
click at [1092, 459] on icon "Open Intercom Messenger" at bounding box center [1094, 465] width 14 height 15
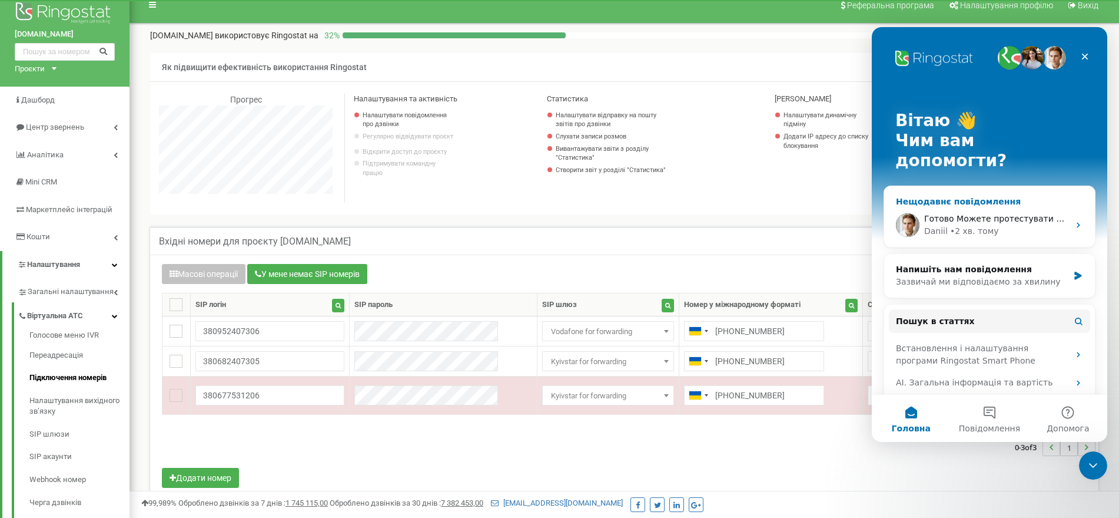
click at [981, 225] on div "• 2 хв. тому" at bounding box center [974, 231] width 49 height 12
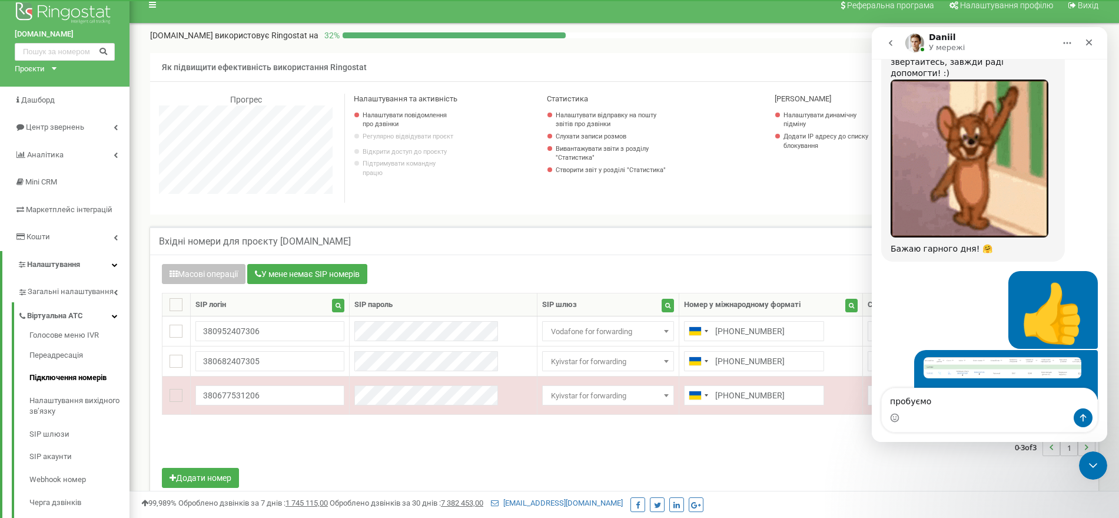
scroll to position [18421, 0]
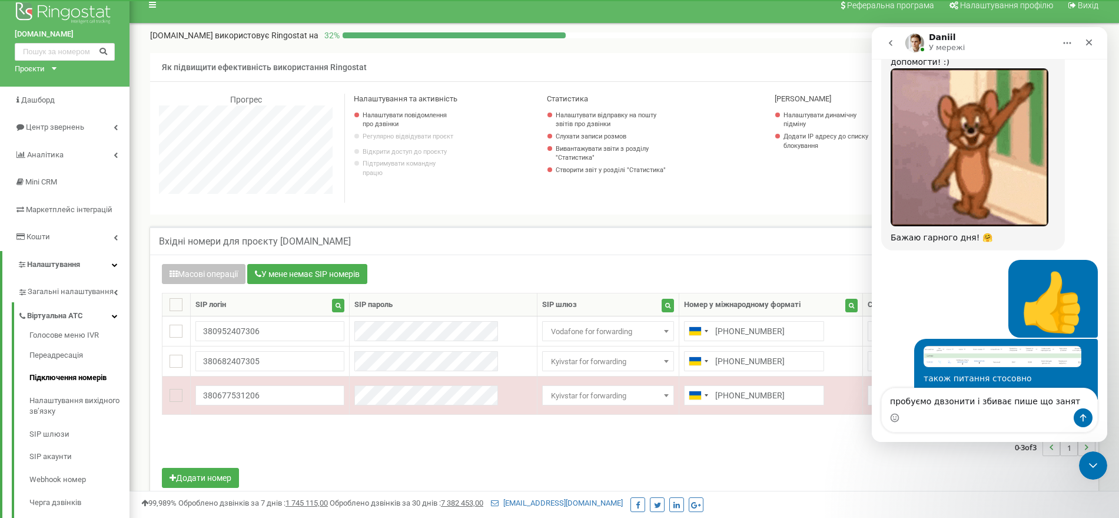
type textarea "пробуємо двзонити і збиває пише що занято"
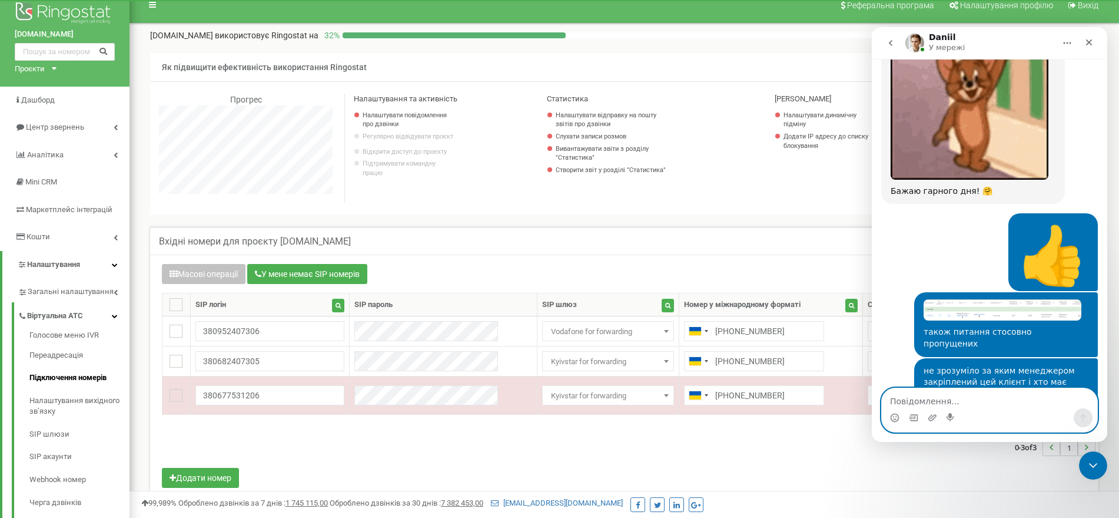
click at [907, 403] on textarea "Повідомлення..." at bounding box center [990, 398] width 216 height 20
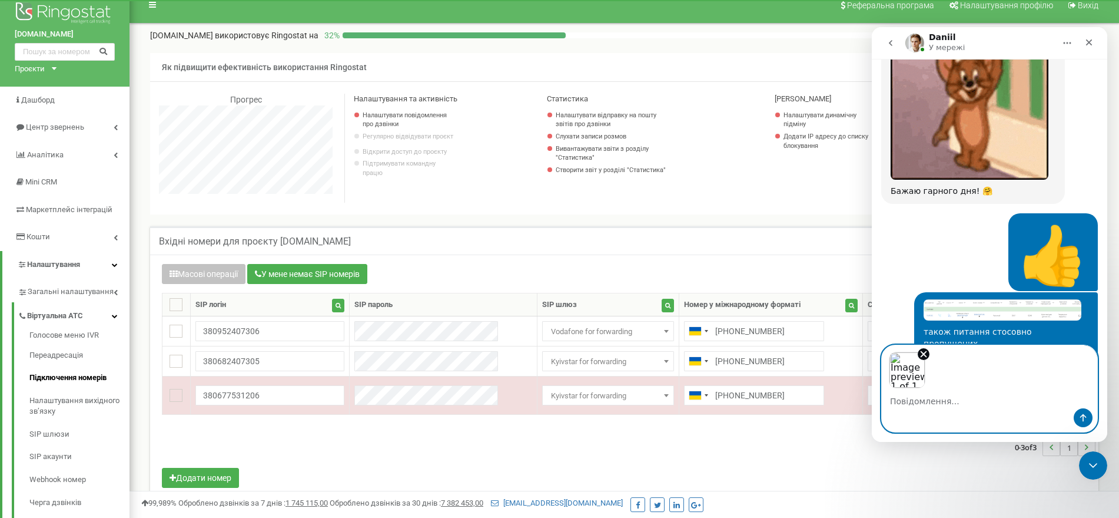
scroll to position [18510, 0]
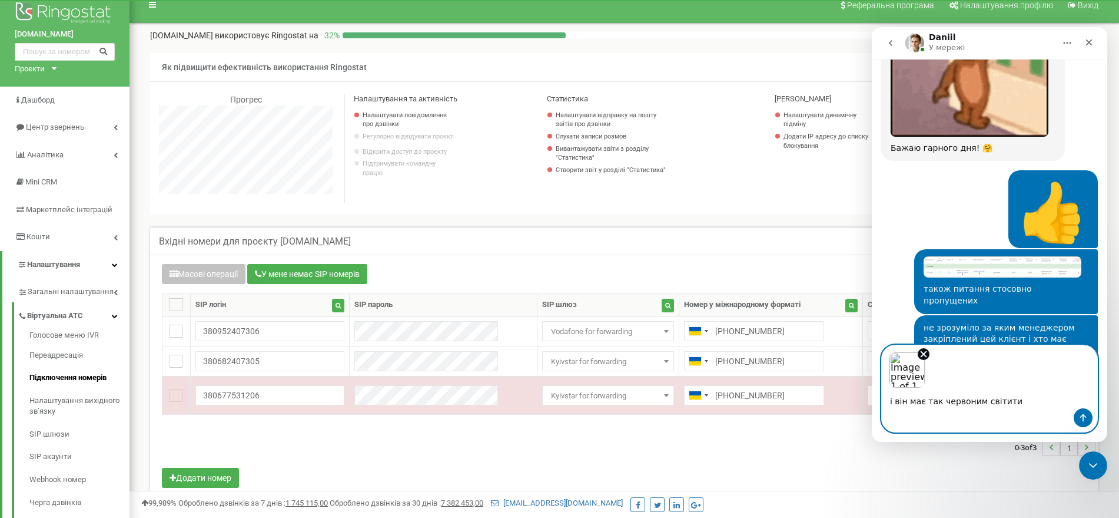
type textarea "і він має так червоним світити ?"
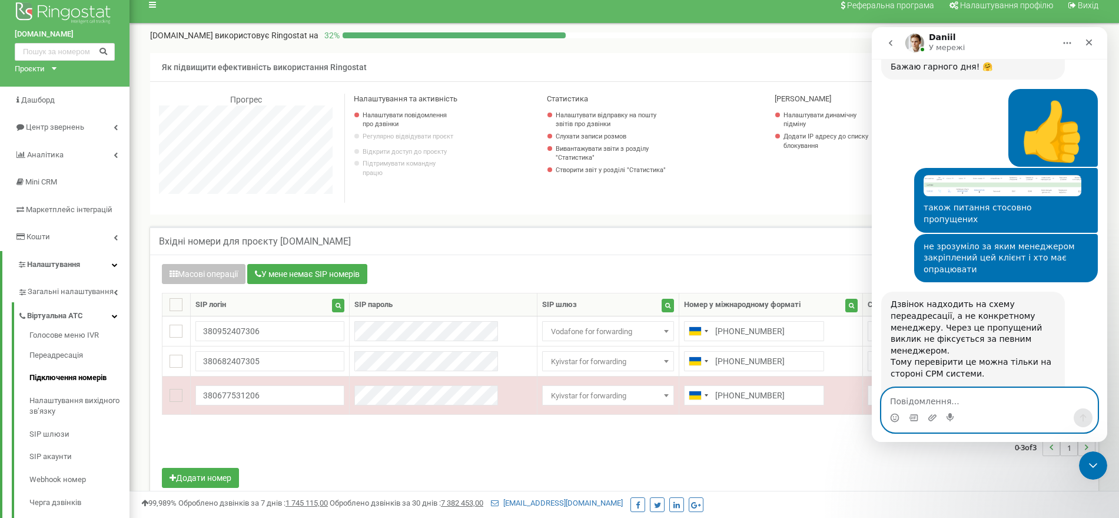
scroll to position [18643, 0]
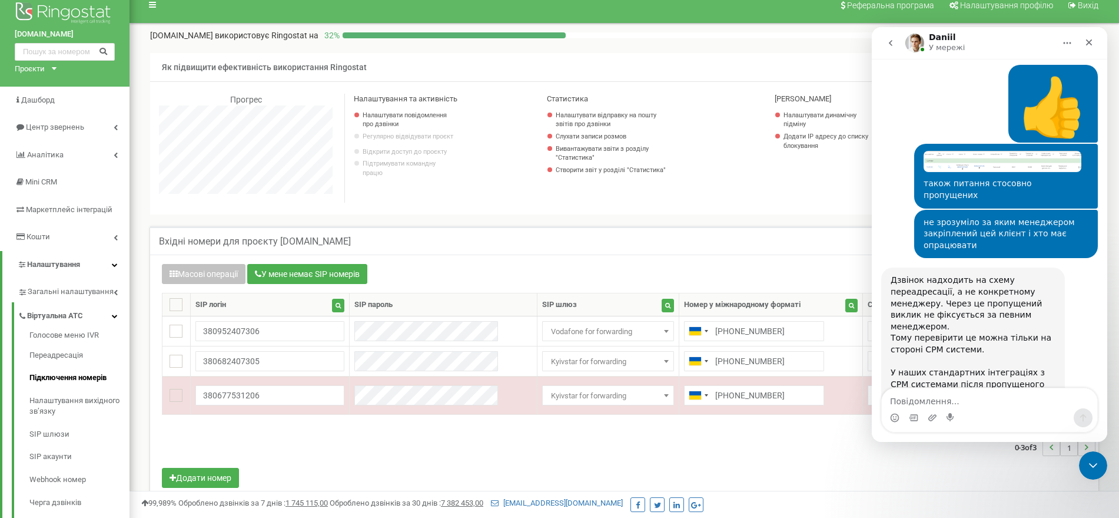
click at [1027, 413] on div "Месенджер Intercom" at bounding box center [990, 417] width 216 height 19
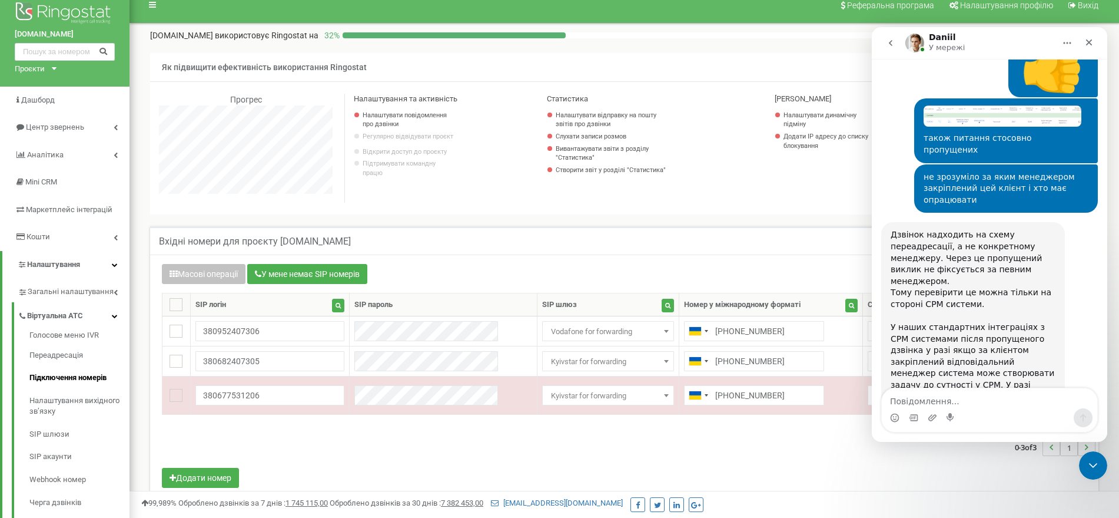
scroll to position [18742, 0]
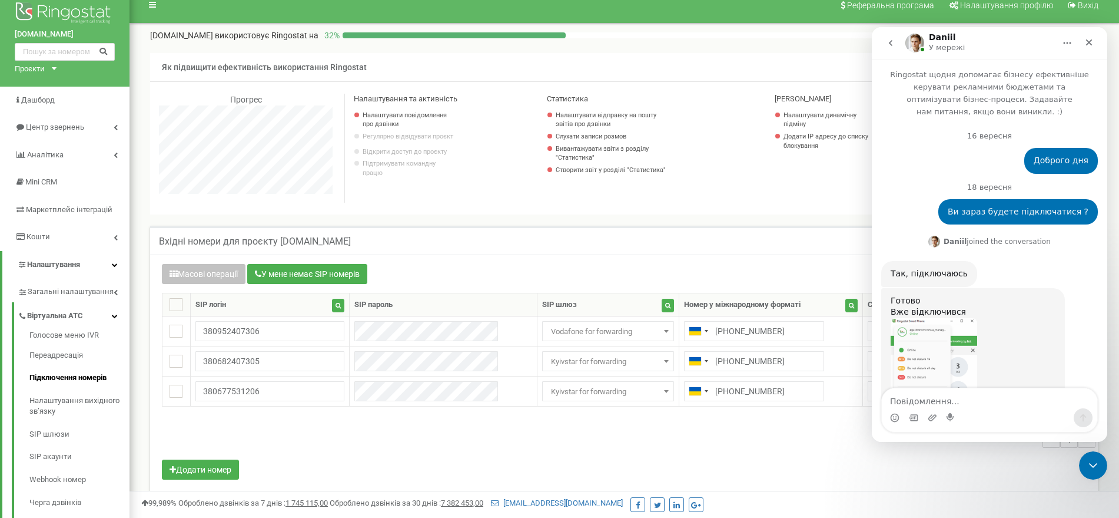
scroll to position [18591, 0]
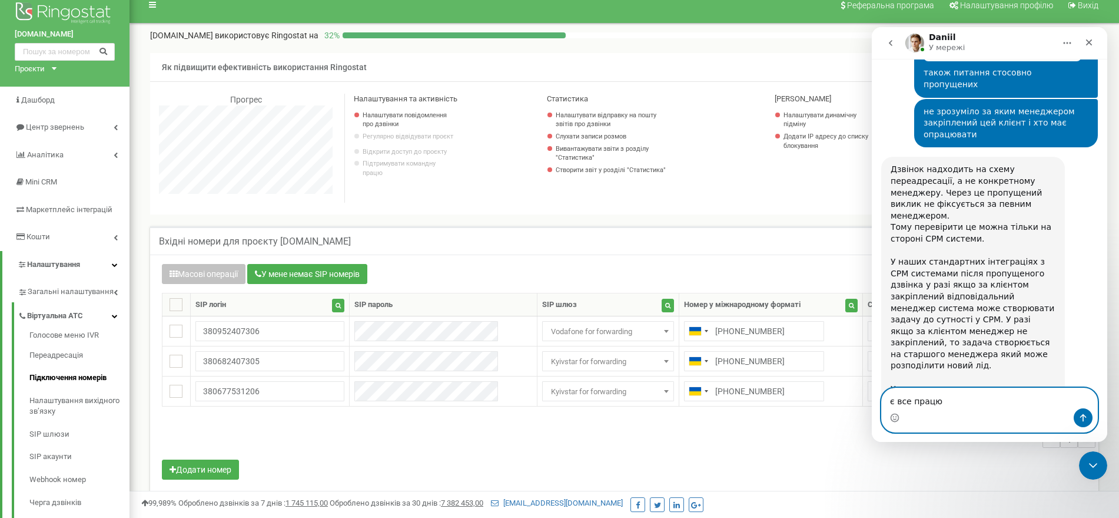
type textarea "є все працює"
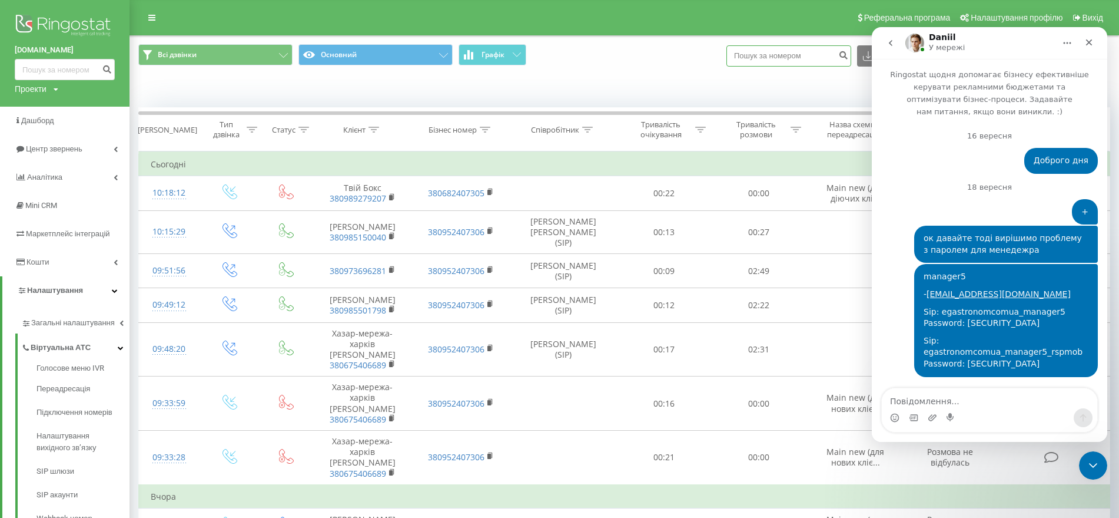
click at [790, 60] on input at bounding box center [789, 55] width 125 height 21
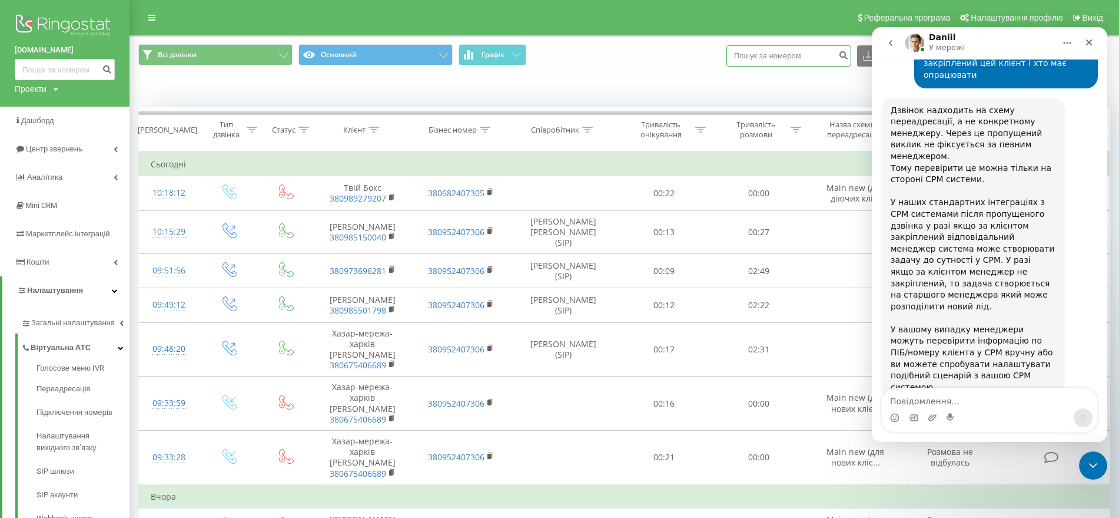
scroll to position [21280, 0]
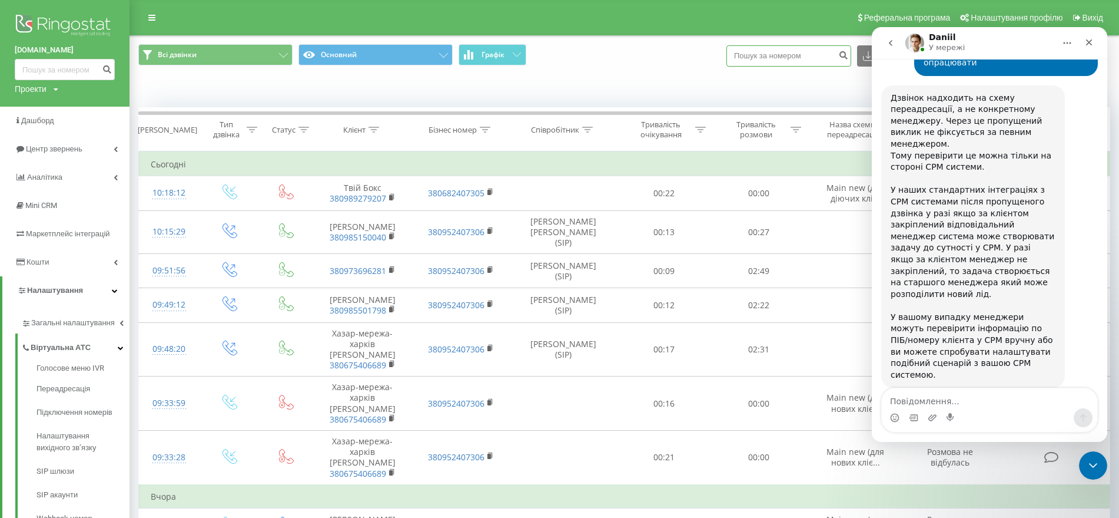
click at [802, 55] on input at bounding box center [789, 55] width 125 height 21
type input "380963528717"
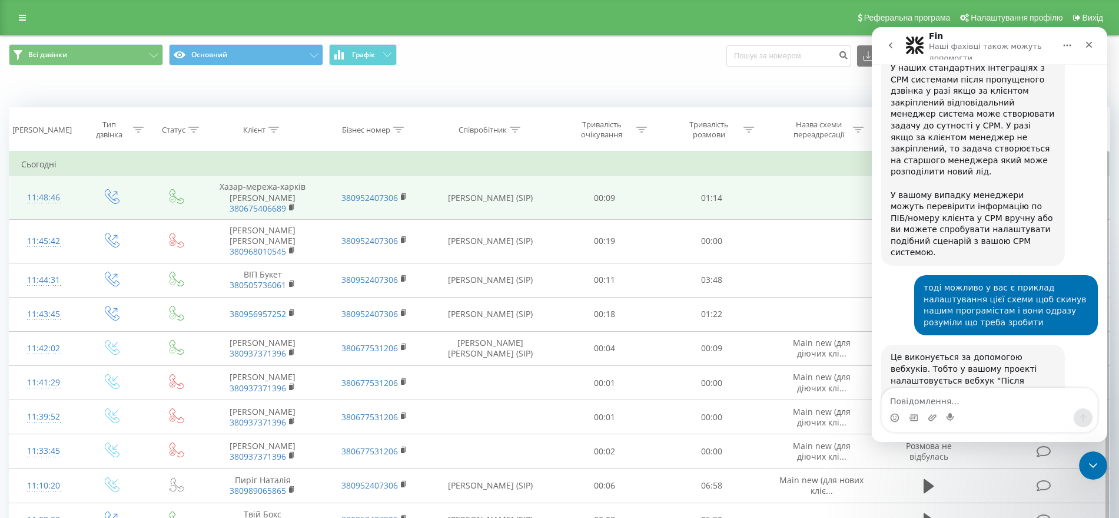
scroll to position [18412, 0]
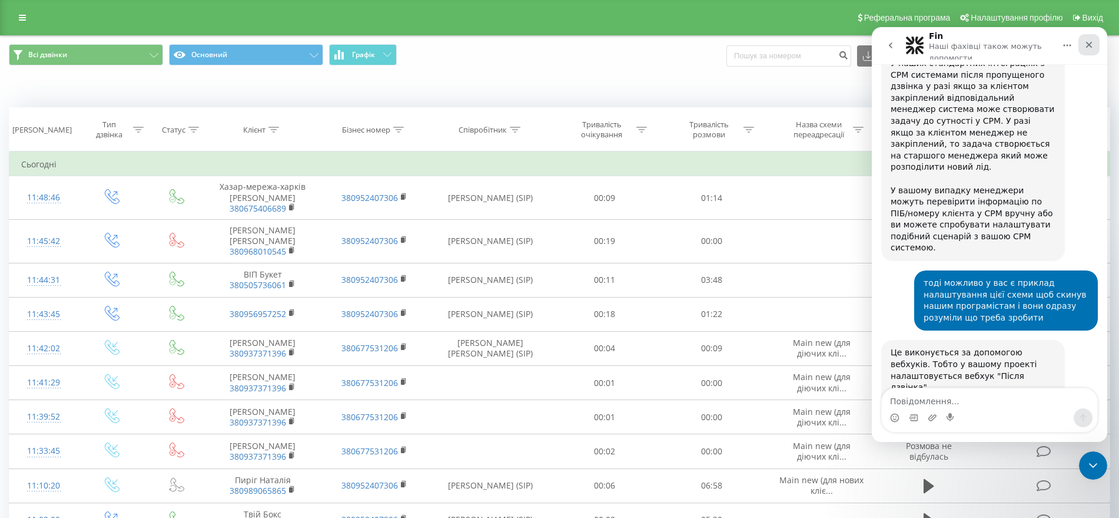
click at [1092, 38] on div "Закрити" at bounding box center [1089, 44] width 21 height 21
